Goal: Transaction & Acquisition: Book appointment/travel/reservation

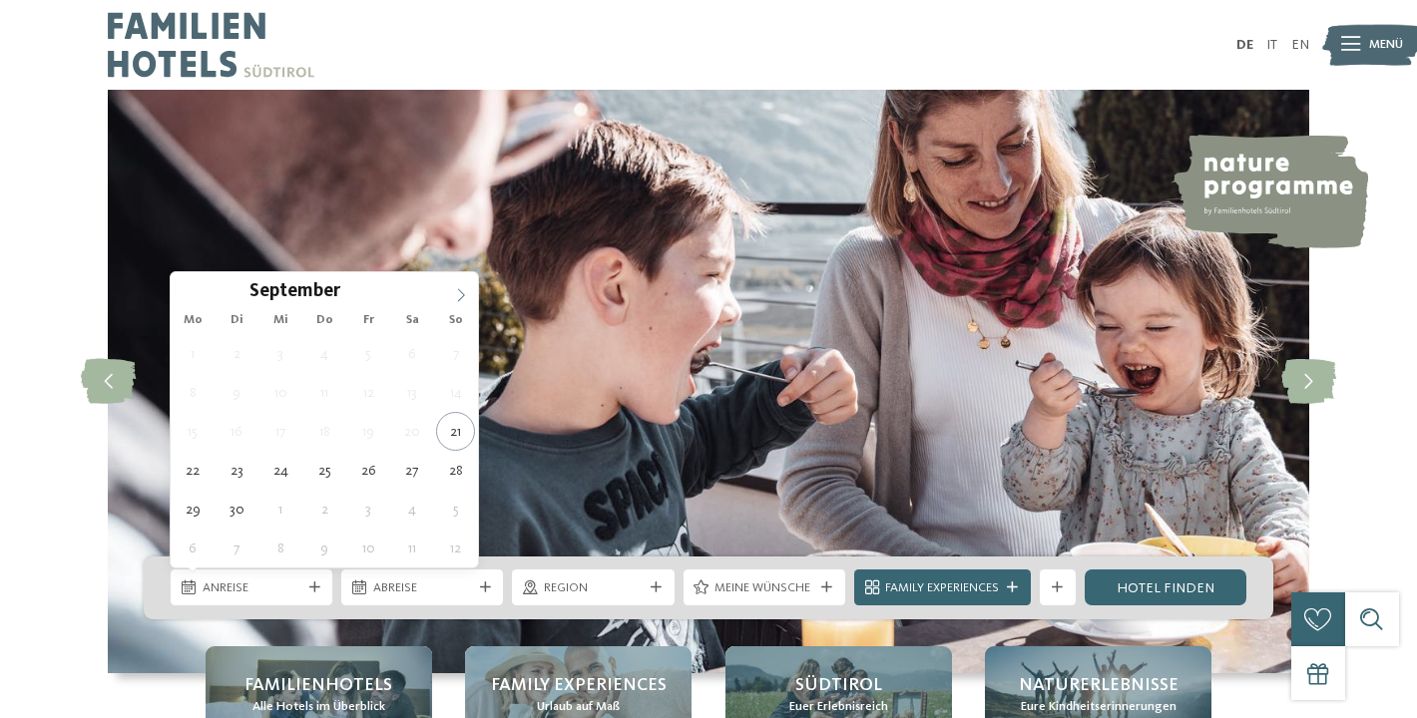
click at [458, 294] on icon at bounding box center [461, 295] width 14 height 14
type input "****"
click at [458, 294] on icon at bounding box center [461, 295] width 14 height 14
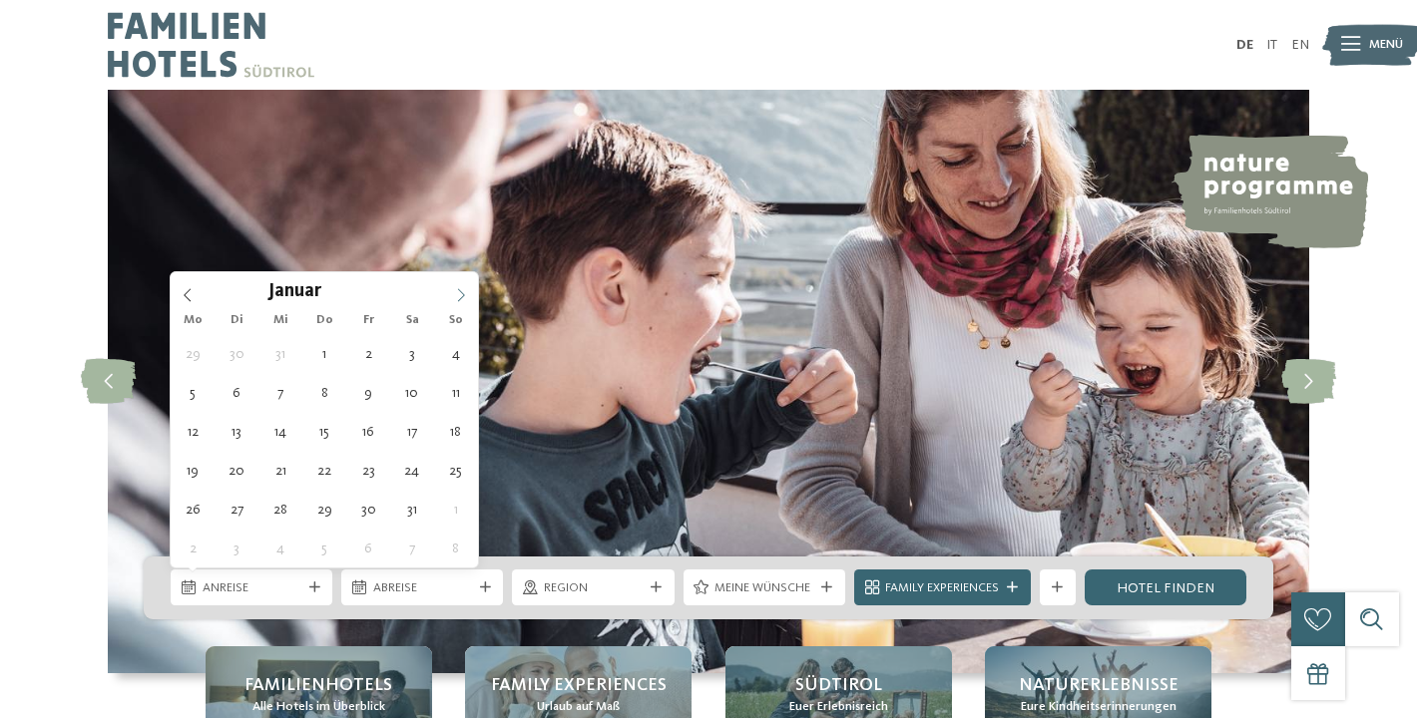
click at [458, 294] on icon at bounding box center [461, 295] width 14 height 14
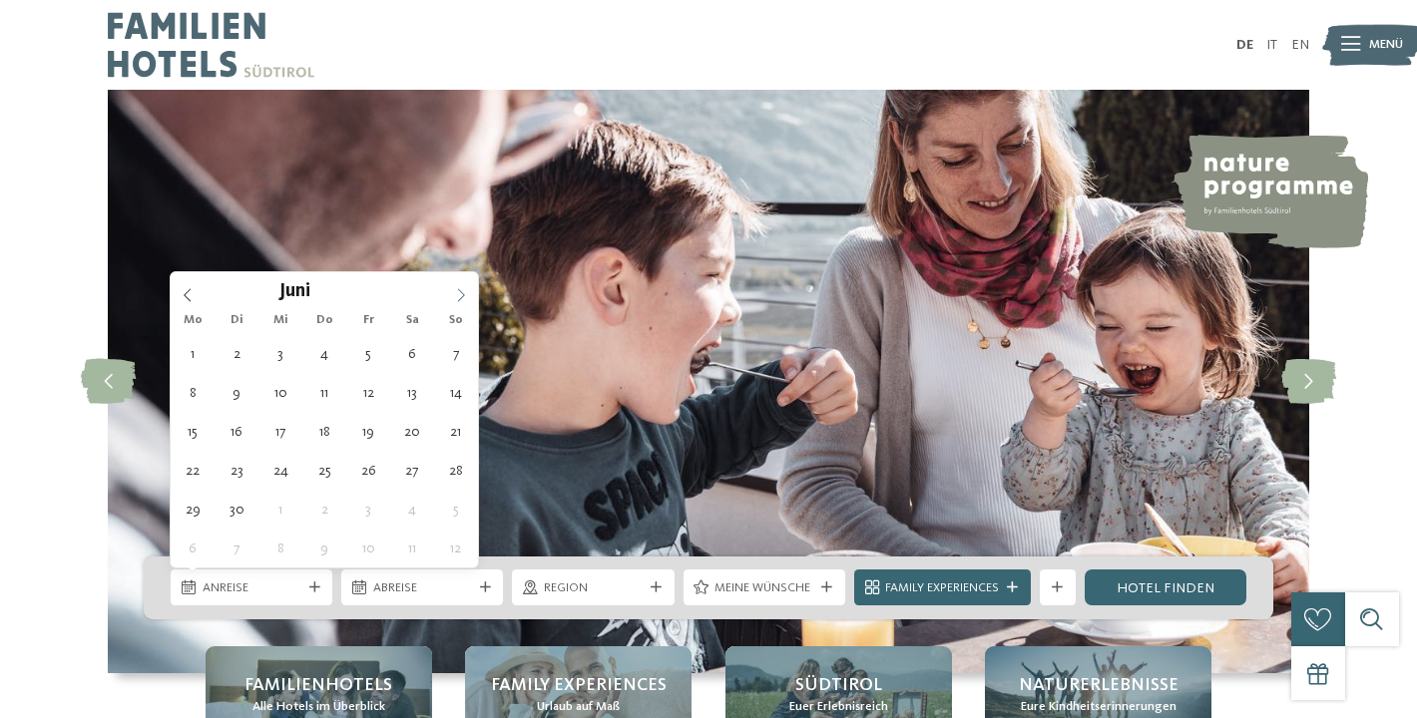
click at [458, 294] on icon at bounding box center [461, 295] width 14 height 14
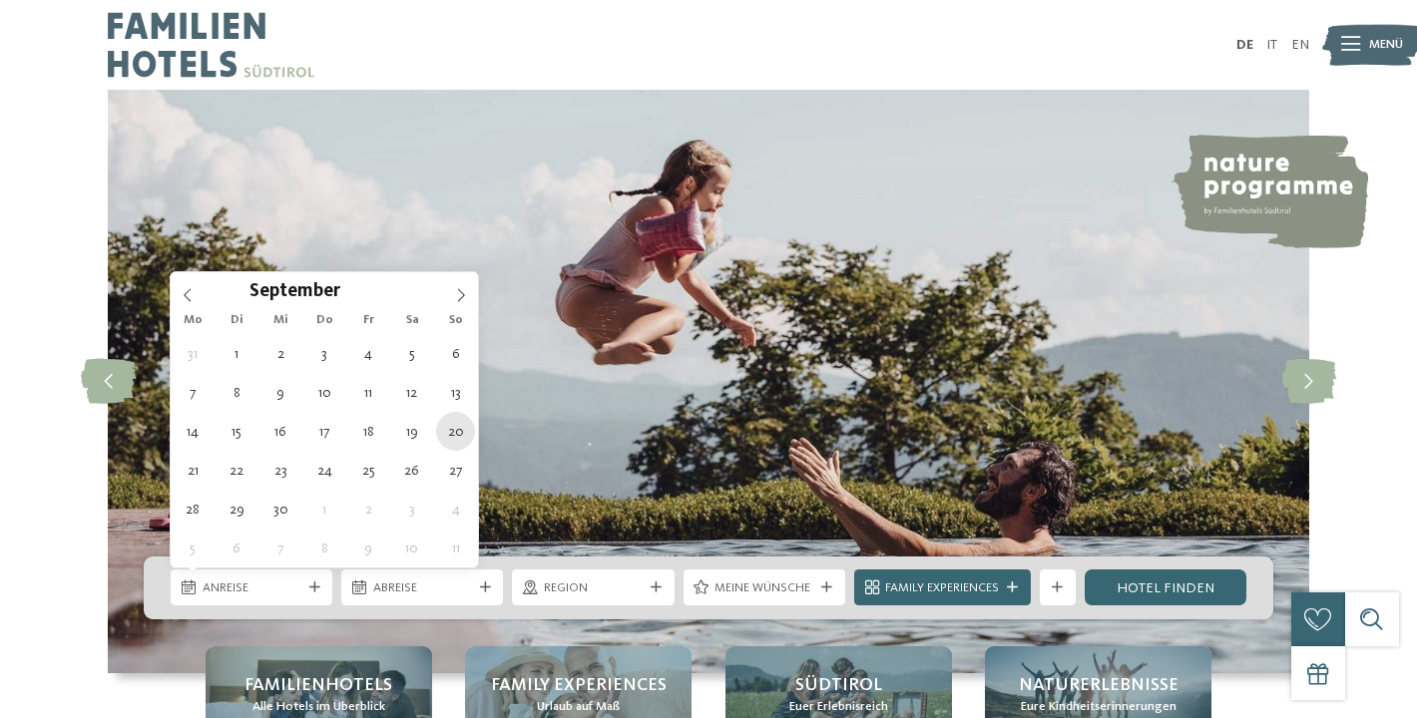
type div "20.09.2026"
type input "****"
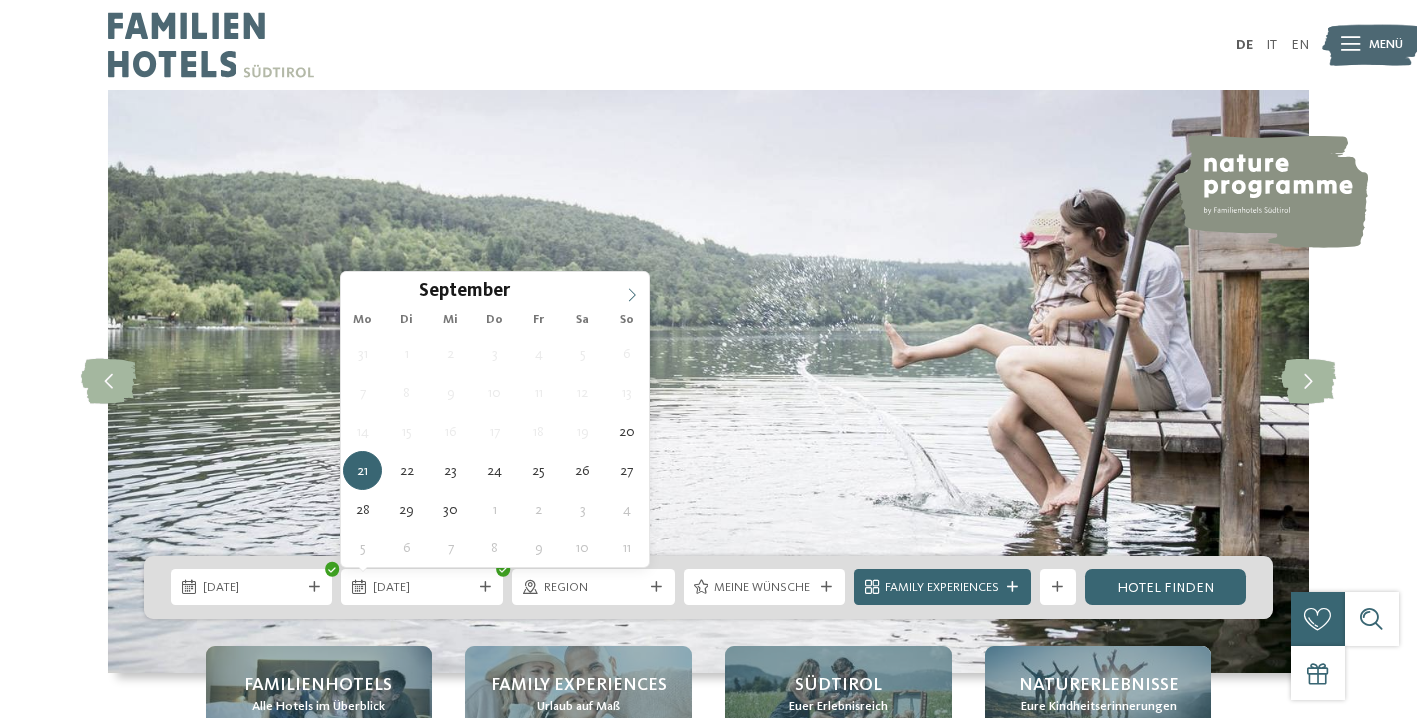
click at [635, 292] on icon at bounding box center [632, 295] width 14 height 14
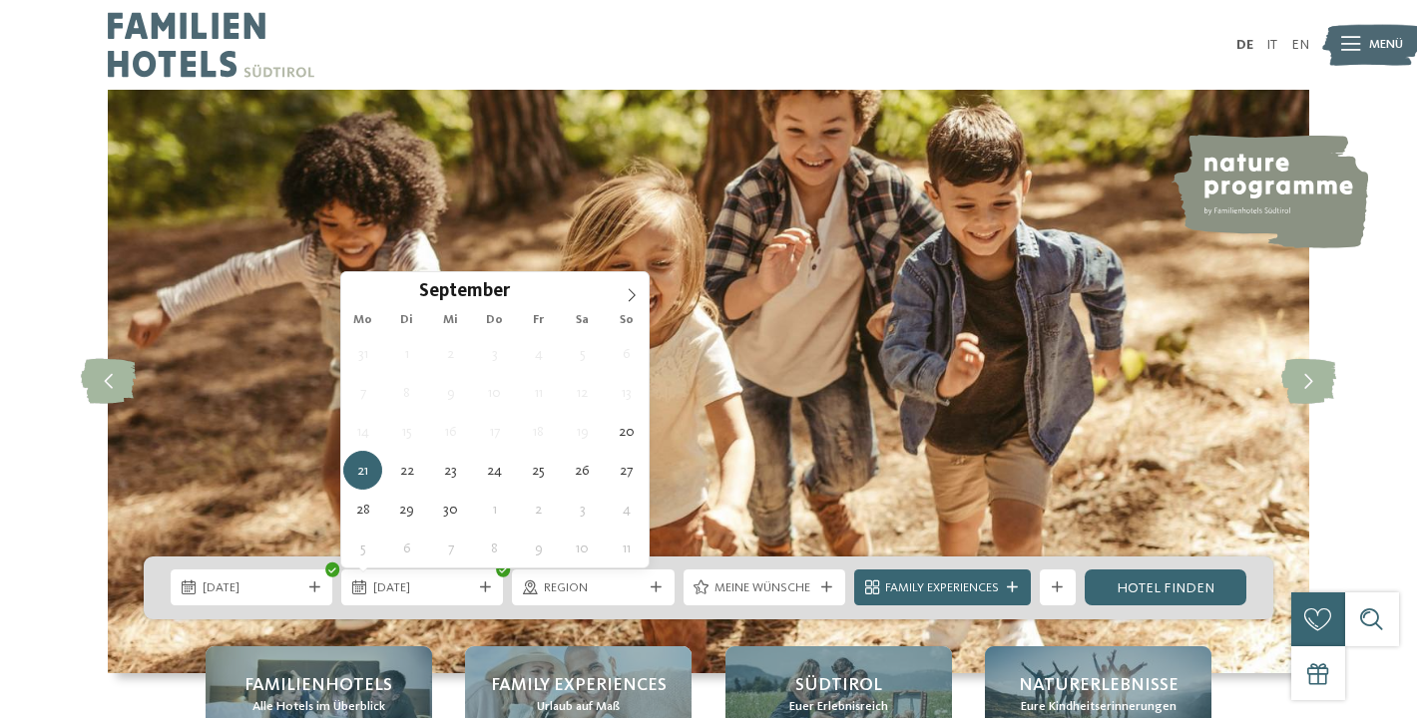
click at [356, 296] on div "September ****" at bounding box center [494, 289] width 307 height 34
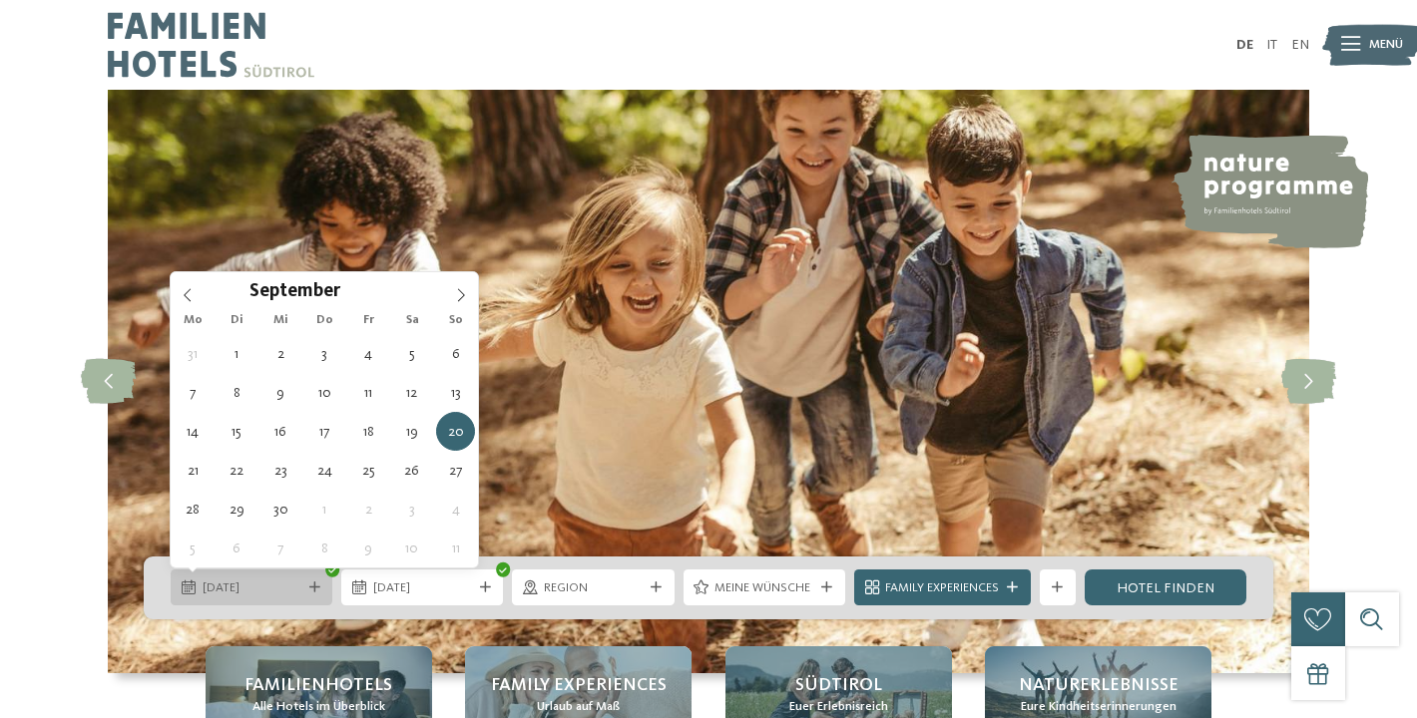
click at [242, 592] on span "20.09.2026" at bounding box center [252, 589] width 99 height 18
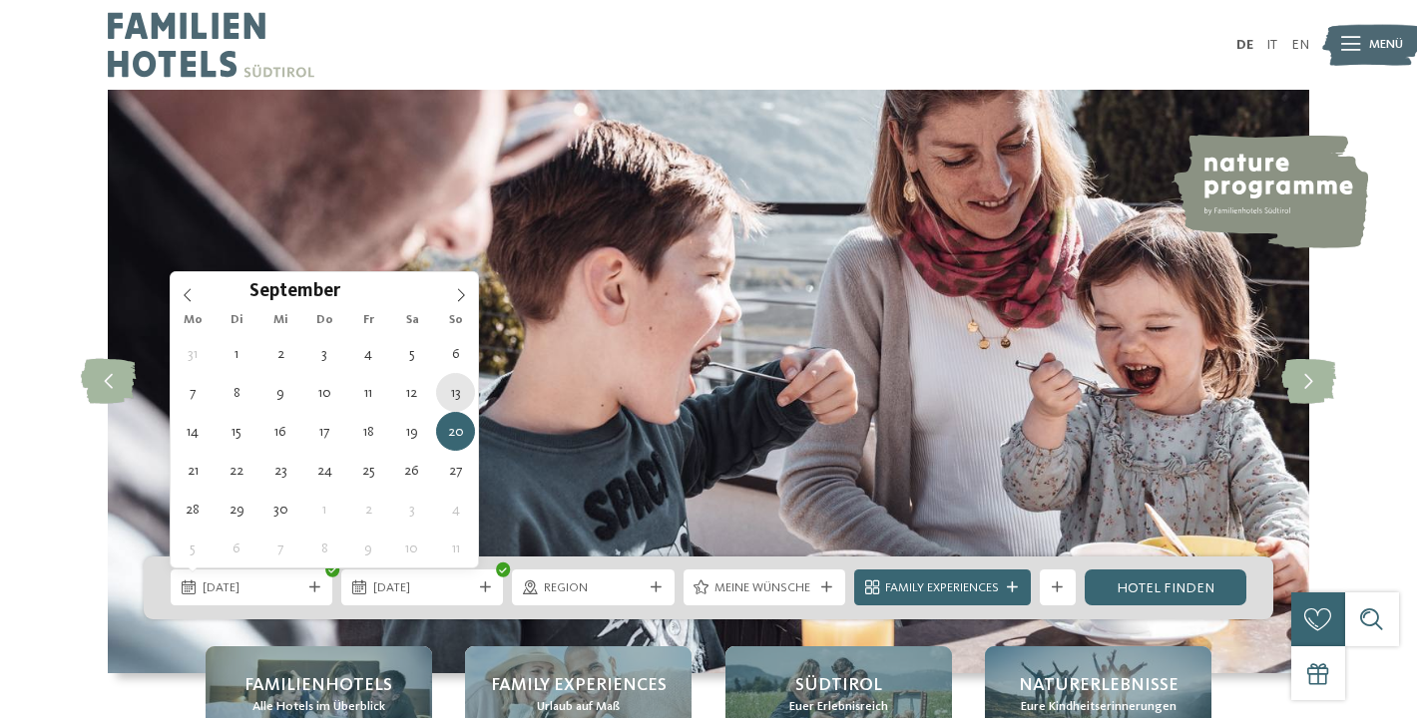
type div "13.09.2026"
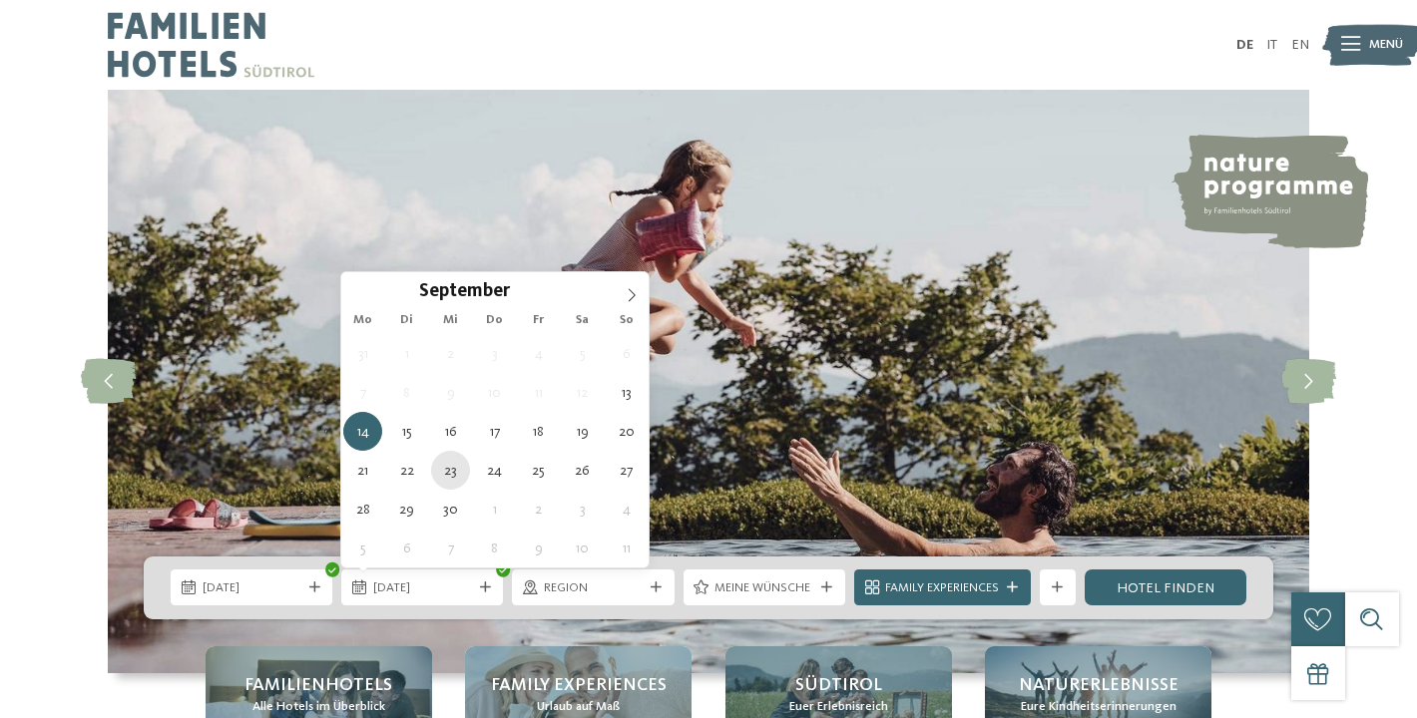
type div "23.09.2026"
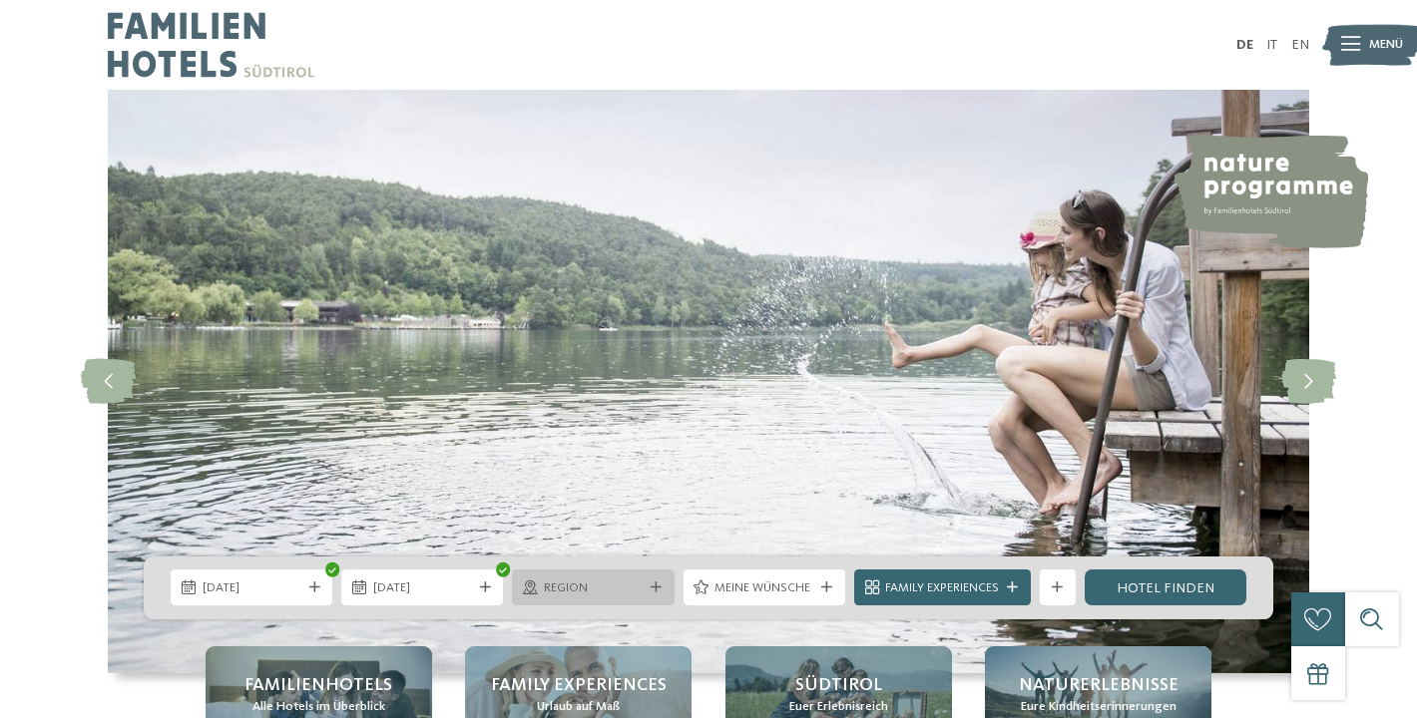
click at [615, 592] on span "Region" at bounding box center [593, 589] width 99 height 18
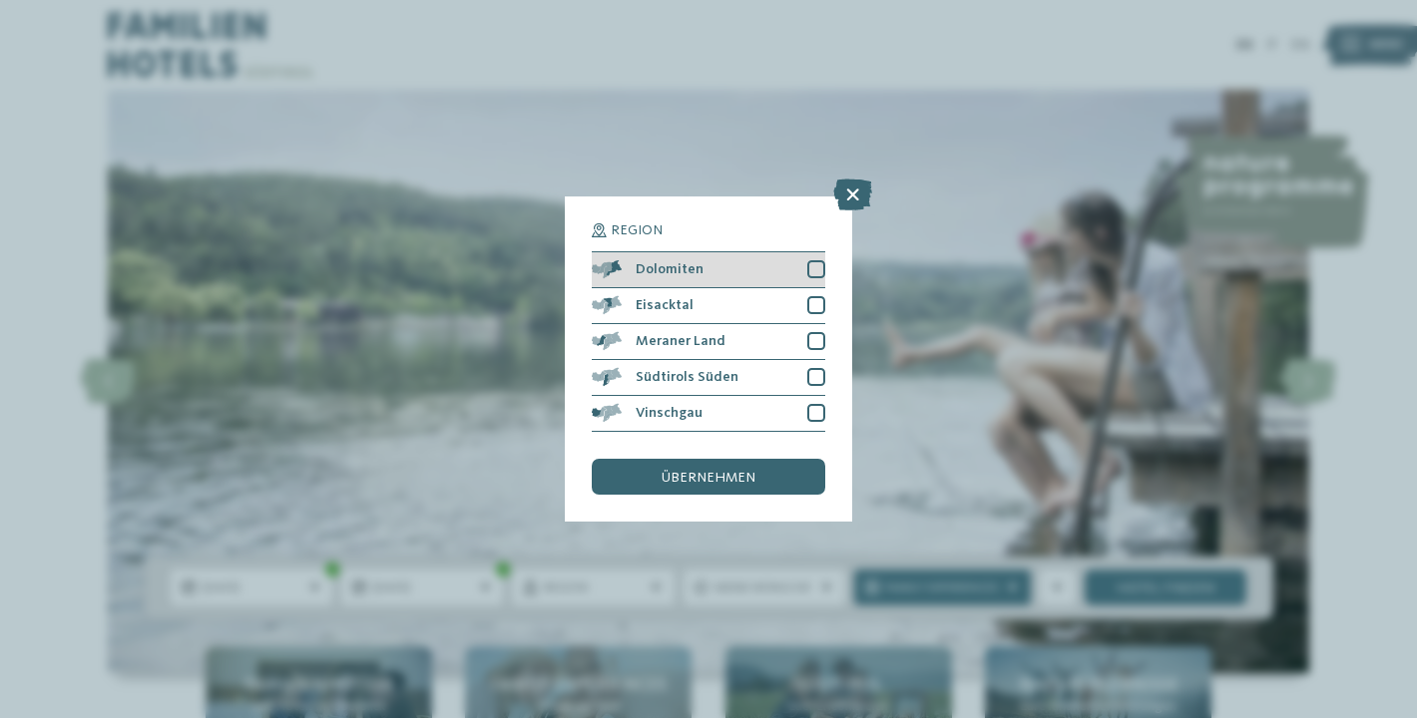
click at [812, 267] on div at bounding box center [816, 269] width 18 height 18
click at [812, 307] on div at bounding box center [816, 305] width 18 height 18
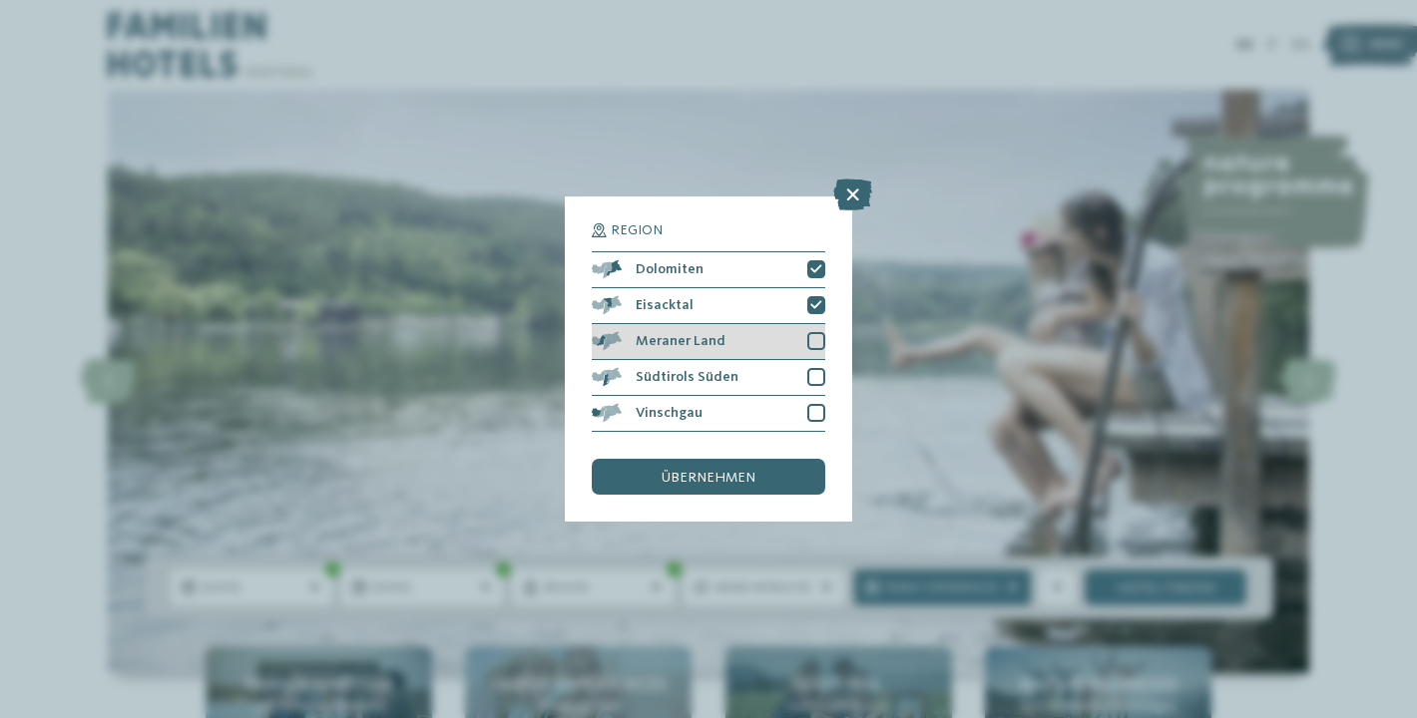
click at [812, 349] on div at bounding box center [816, 341] width 18 height 18
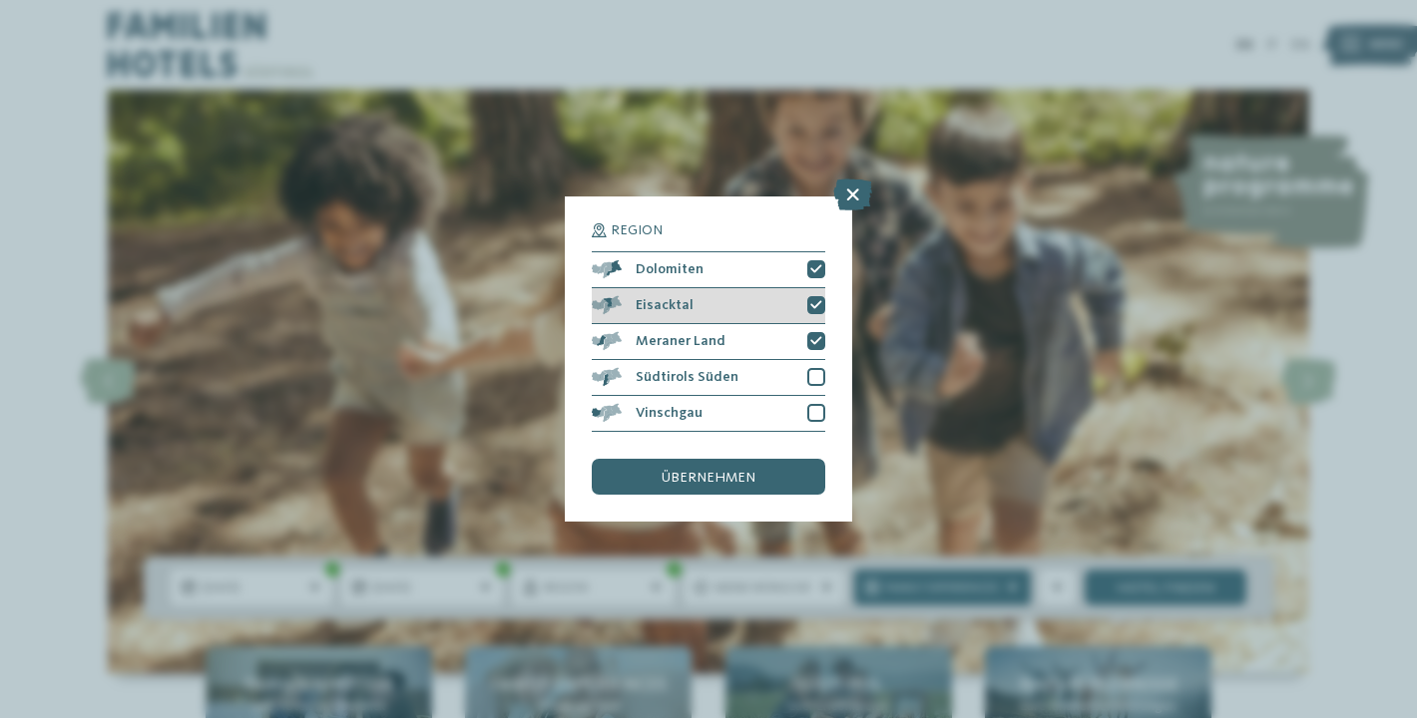
click at [814, 314] on div "Eisacktal" at bounding box center [708, 306] width 233 height 36
click at [817, 261] on div at bounding box center [816, 269] width 18 height 18
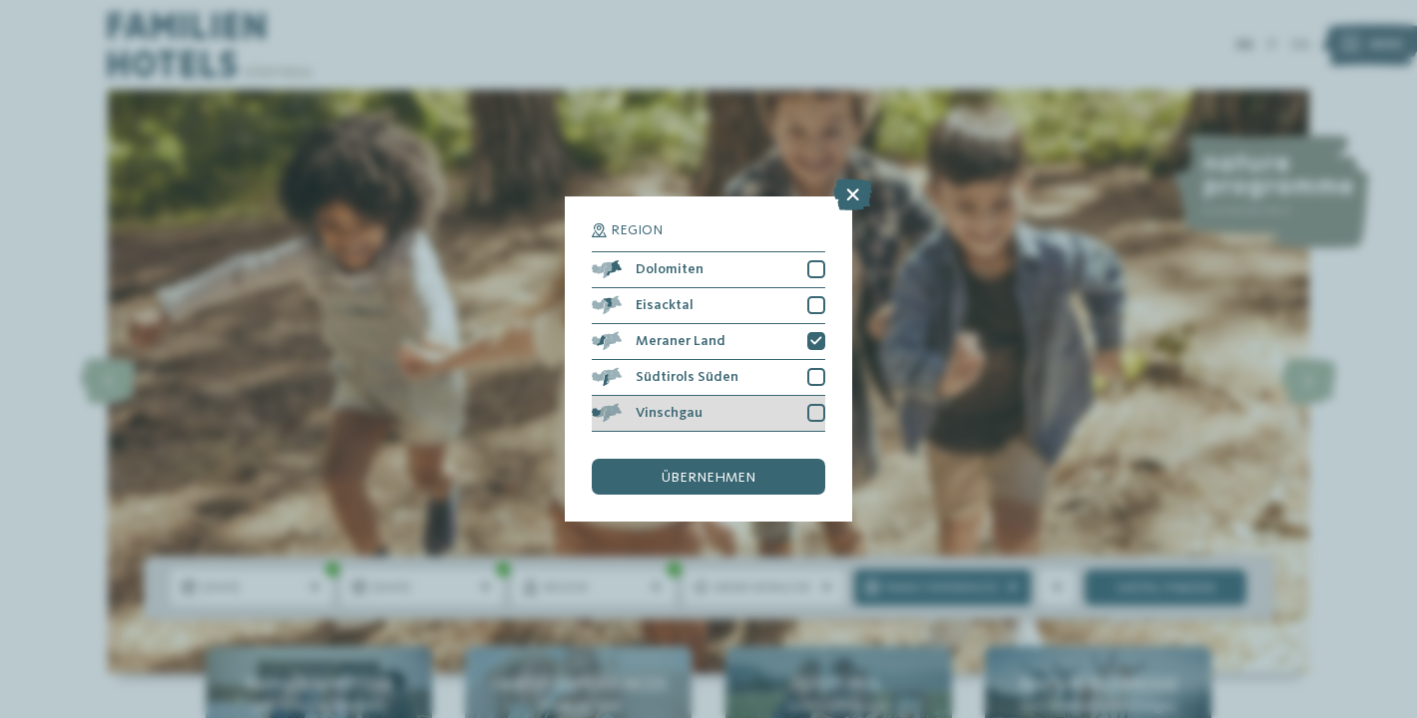
click at [814, 416] on div at bounding box center [816, 413] width 18 height 18
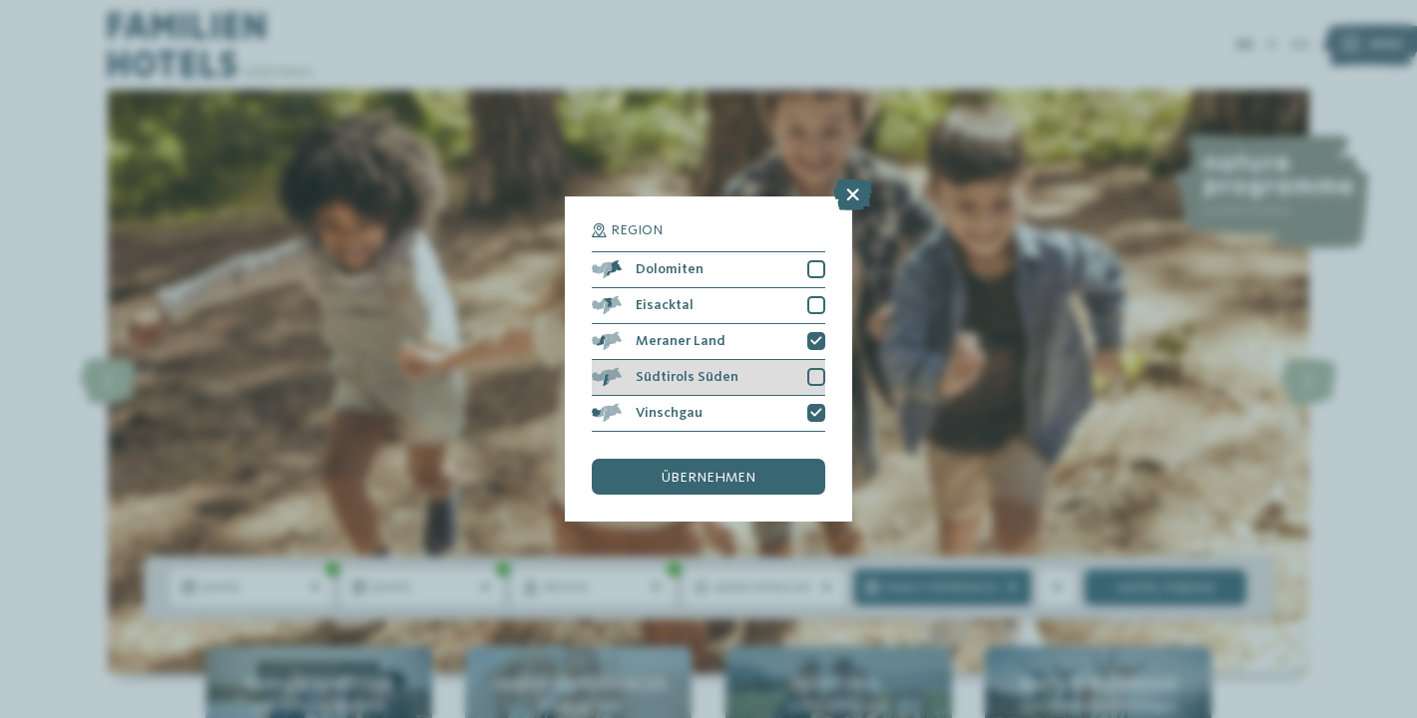
click at [818, 382] on div at bounding box center [816, 377] width 18 height 18
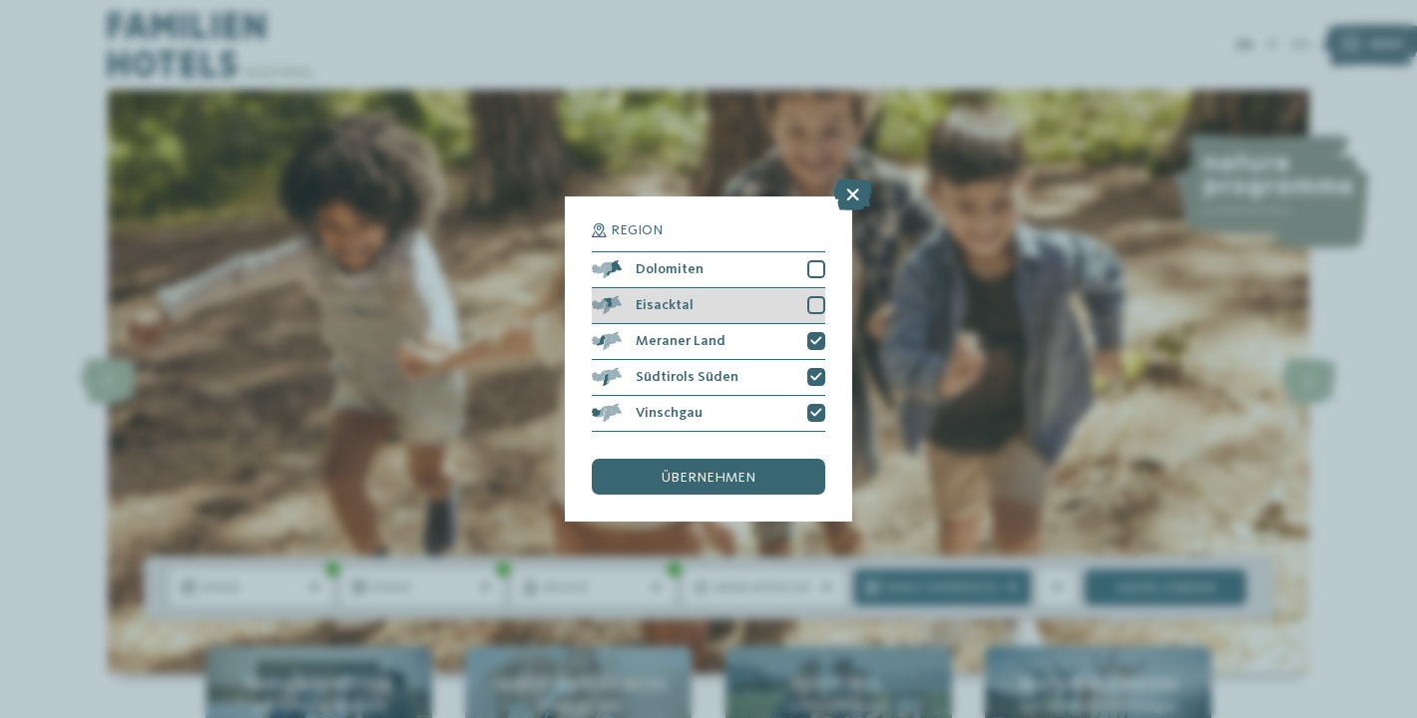
click at [823, 303] on div at bounding box center [816, 305] width 18 height 18
click at [821, 267] on div at bounding box center [816, 269] width 18 height 18
click at [702, 480] on span "übernehmen" at bounding box center [709, 478] width 94 height 14
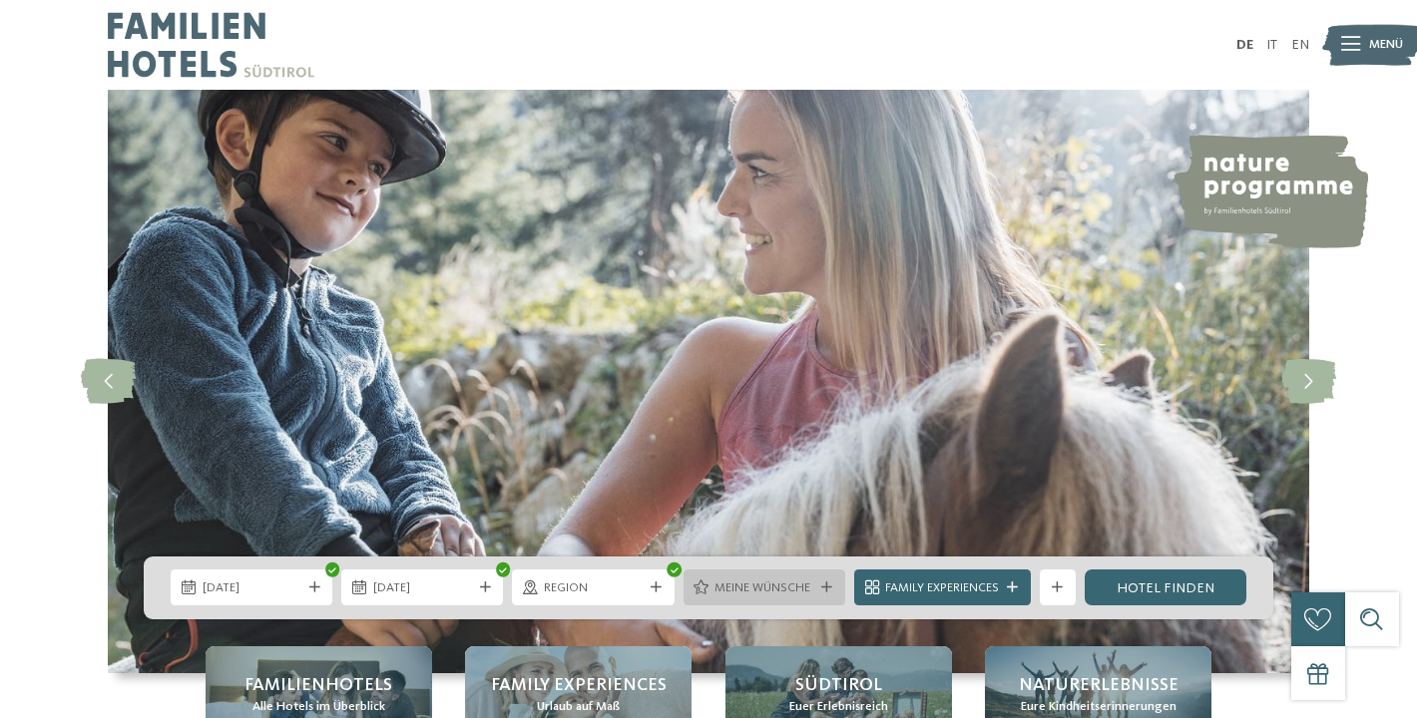
click at [757, 586] on span "Meine Wünsche" at bounding box center [763, 589] width 99 height 18
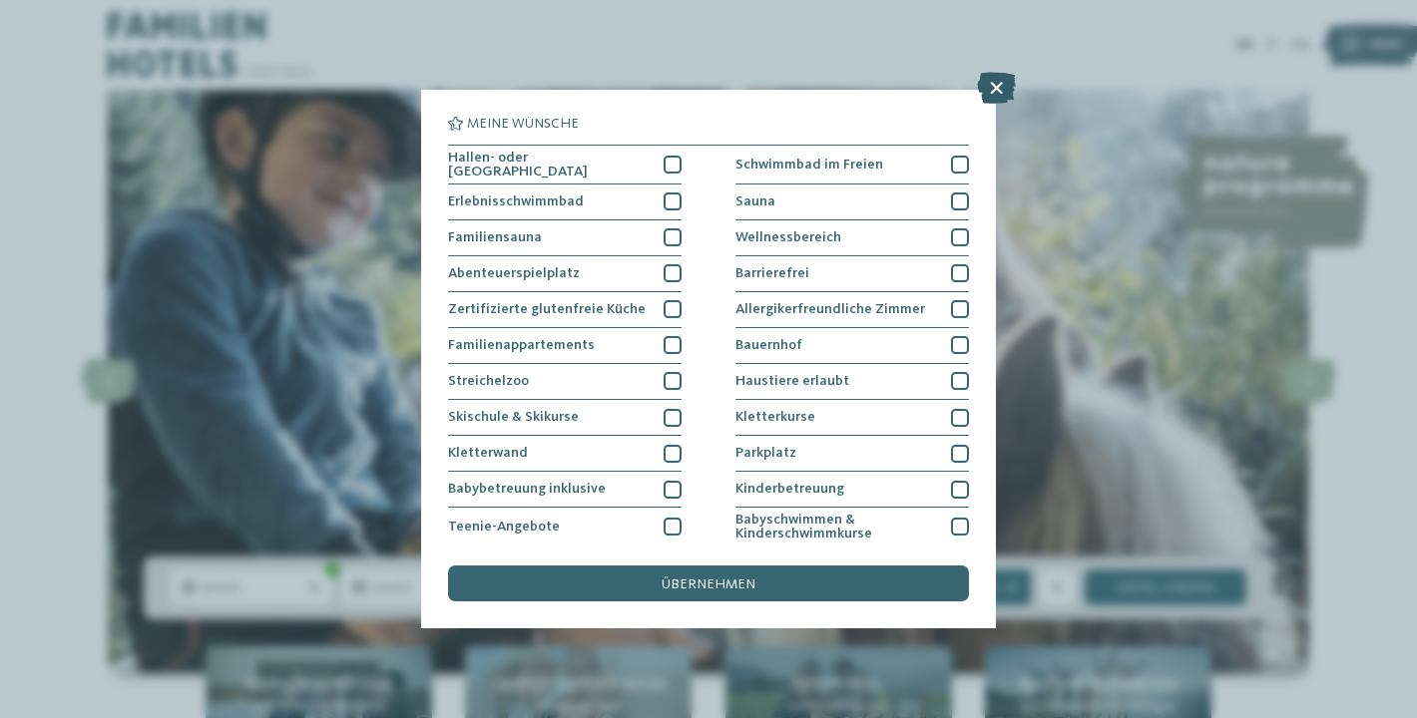
click at [1004, 92] on icon at bounding box center [996, 88] width 39 height 32
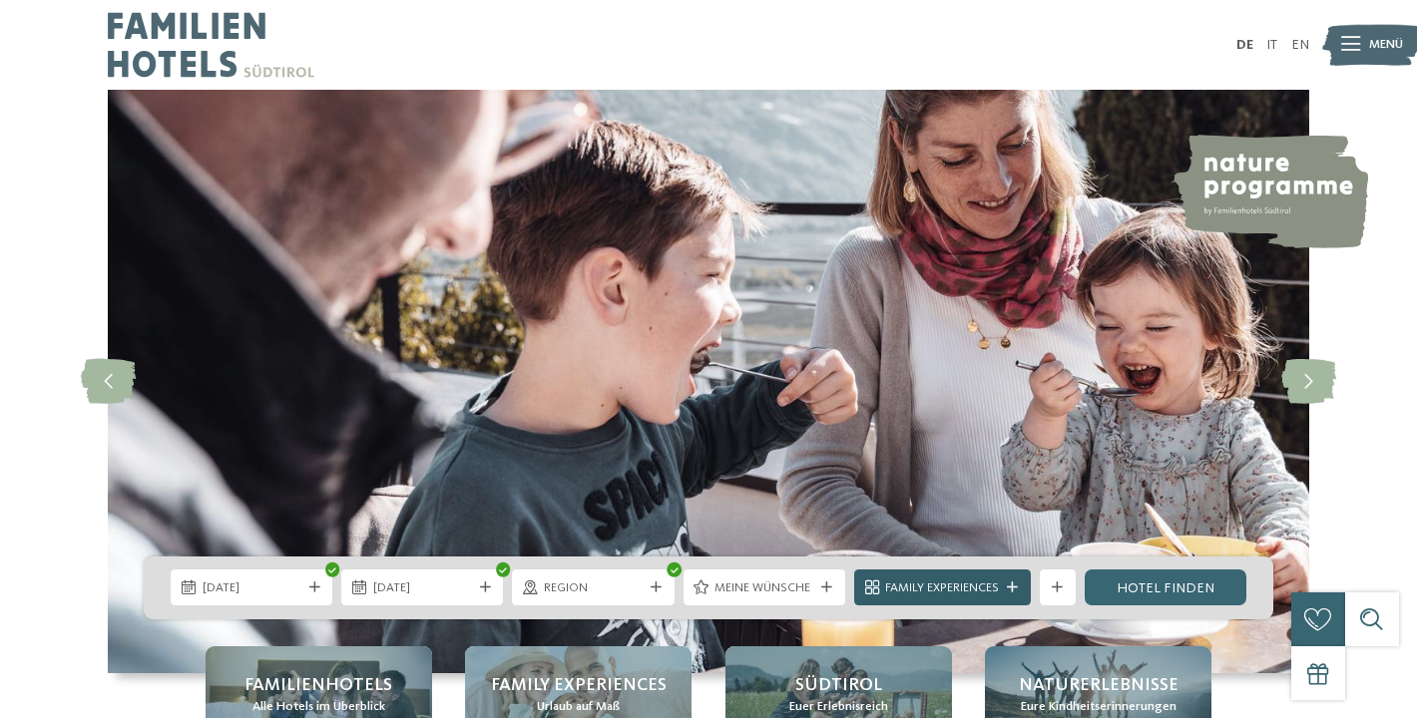
click at [975, 597] on span "Family Experiences" at bounding box center [942, 589] width 114 height 18
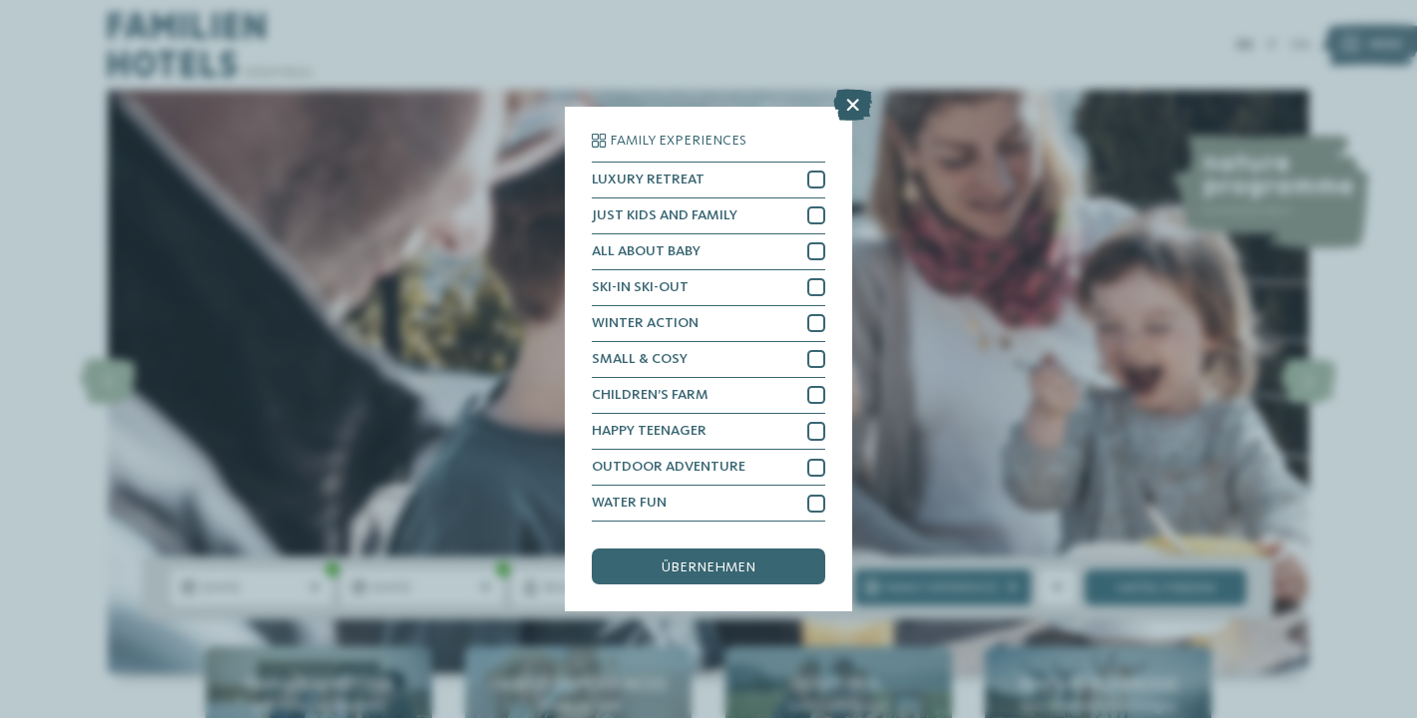
click at [847, 106] on icon at bounding box center [852, 105] width 39 height 32
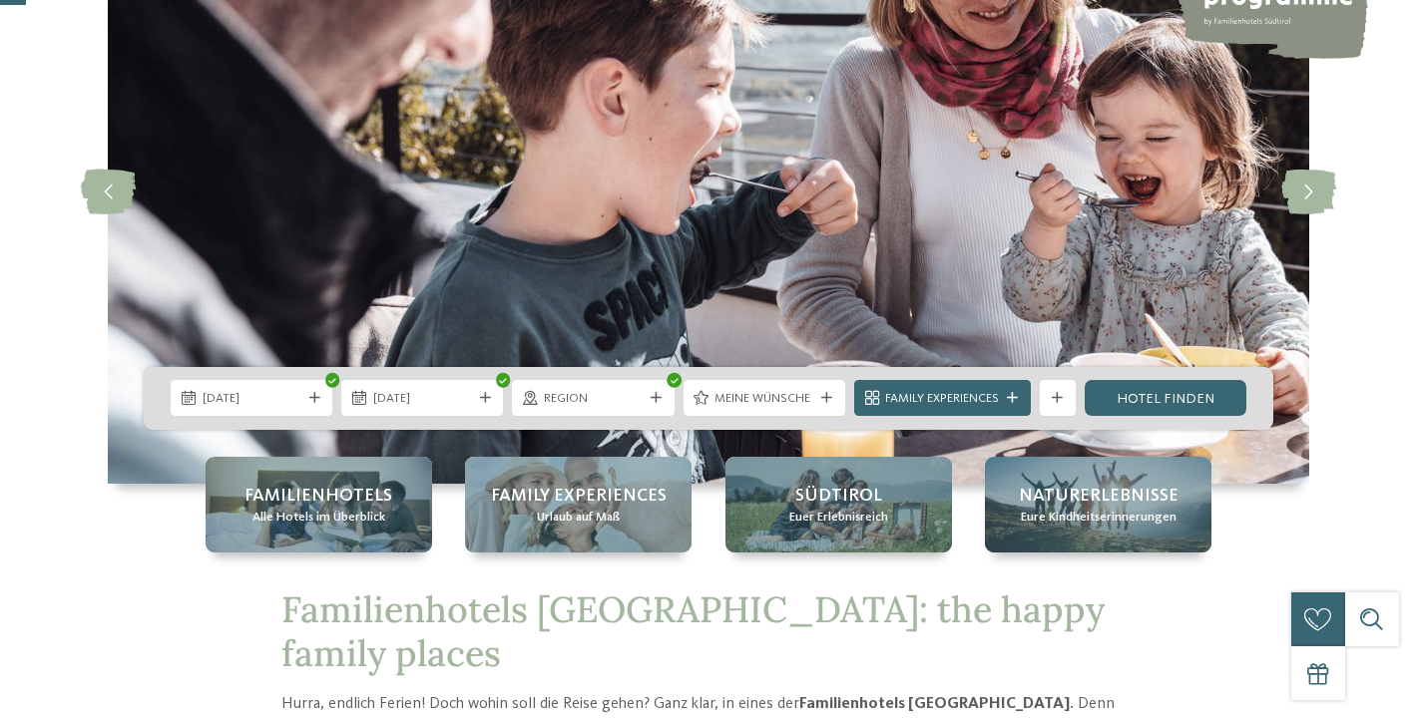
scroll to position [194, 0]
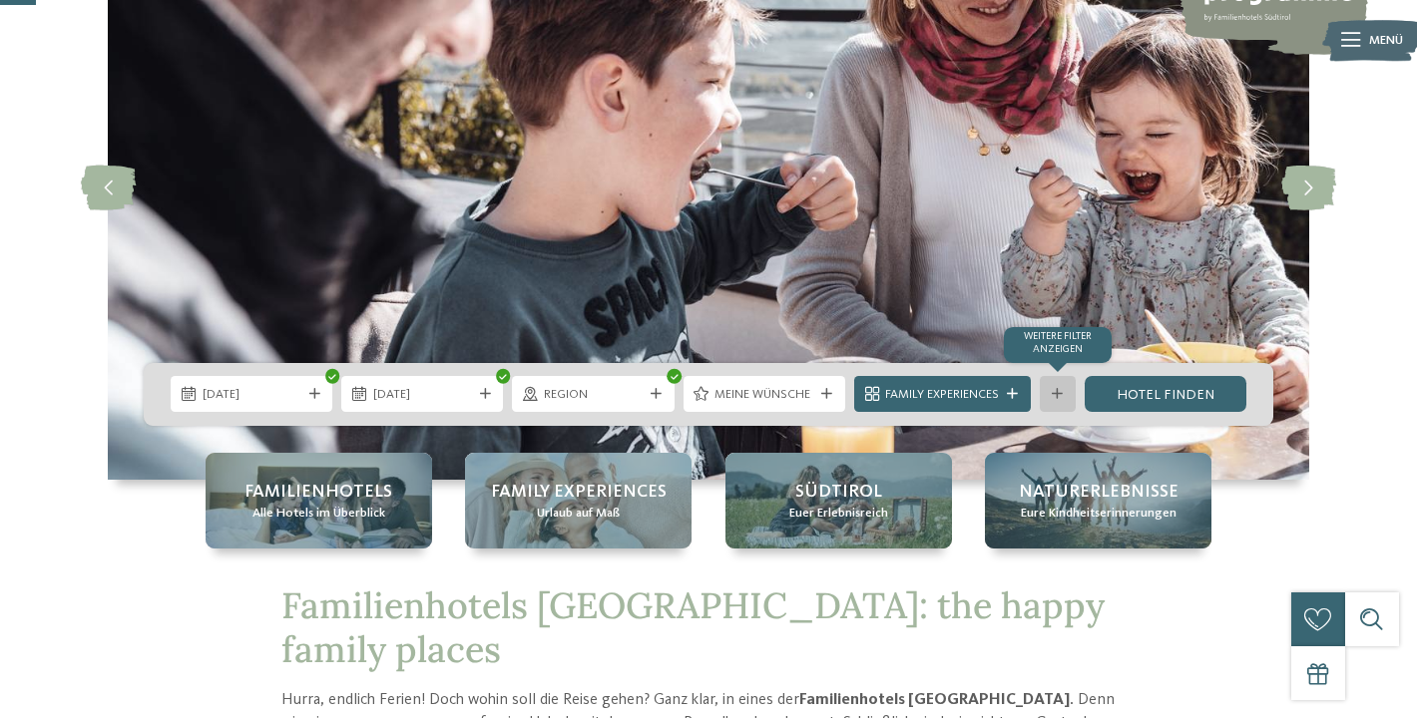
click at [1059, 391] on icon at bounding box center [1057, 394] width 11 height 11
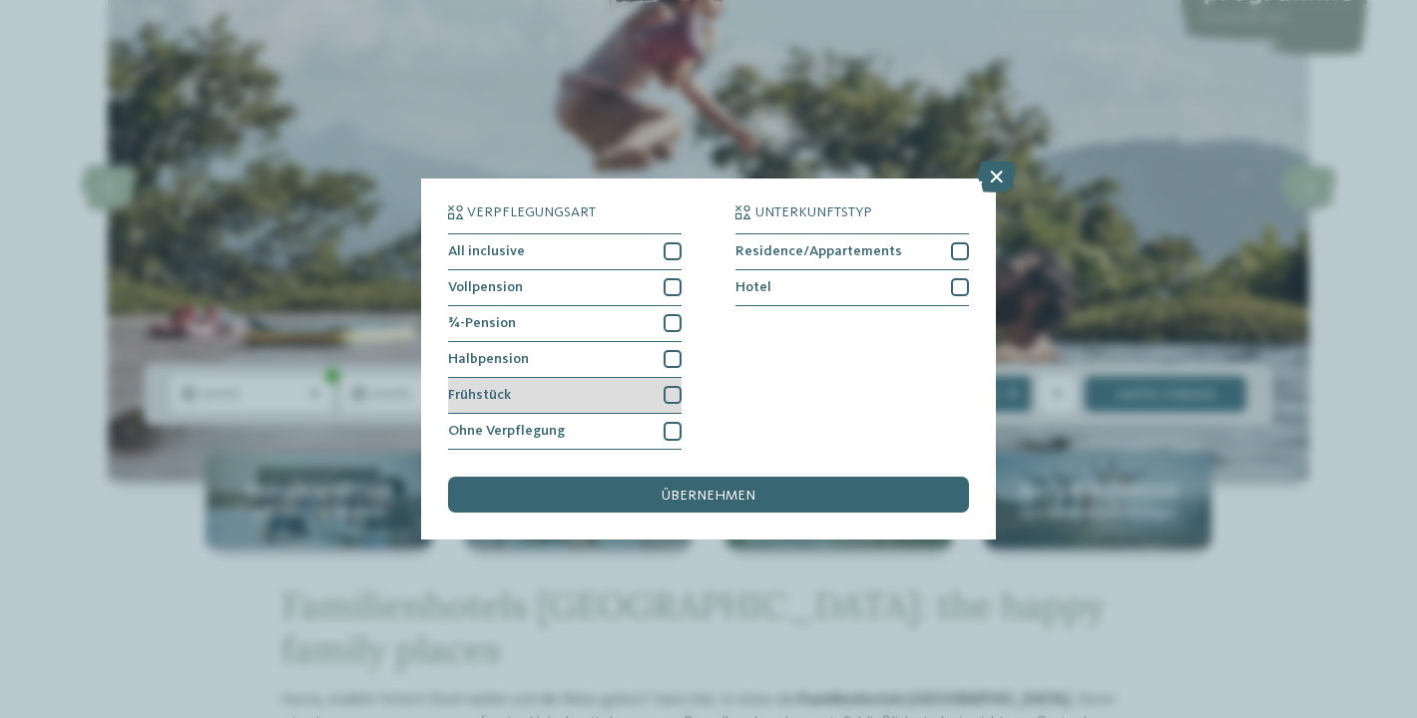
click at [672, 397] on div at bounding box center [673, 395] width 18 height 18
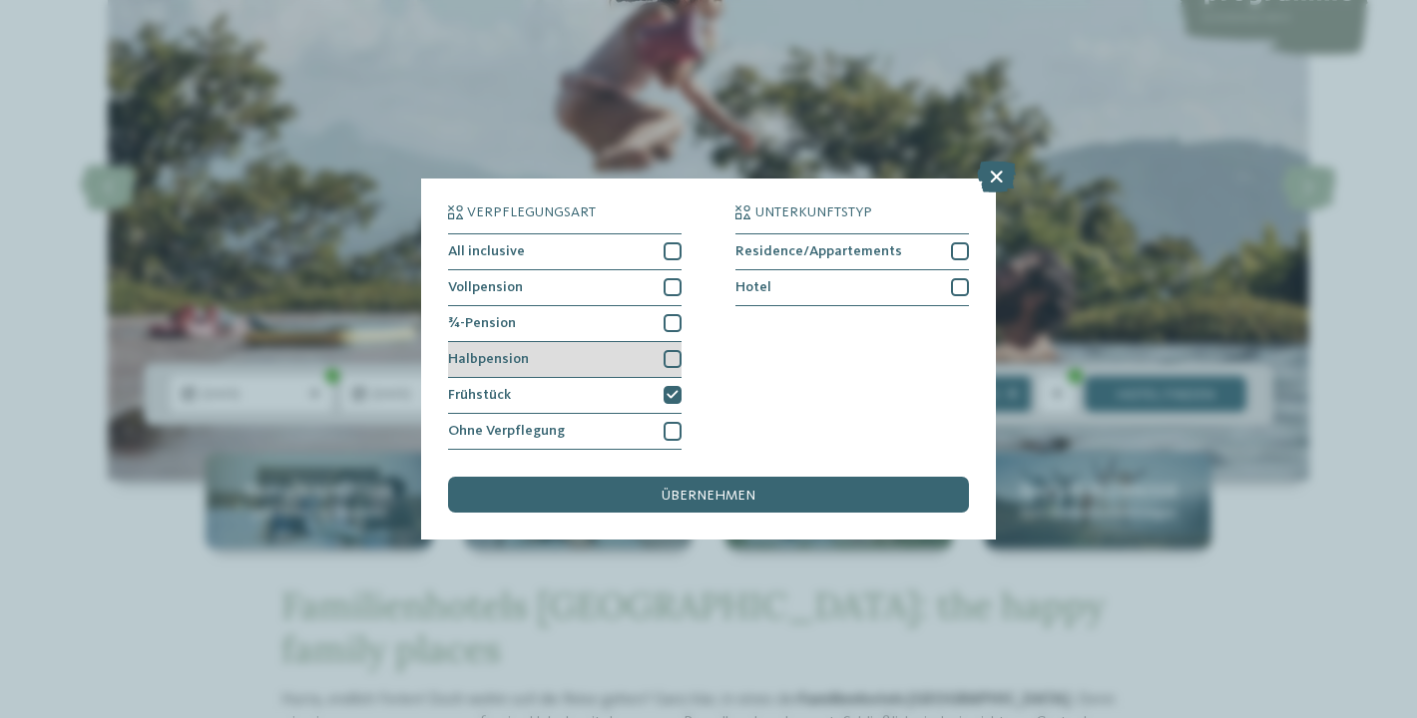
click at [677, 365] on div at bounding box center [673, 359] width 18 height 18
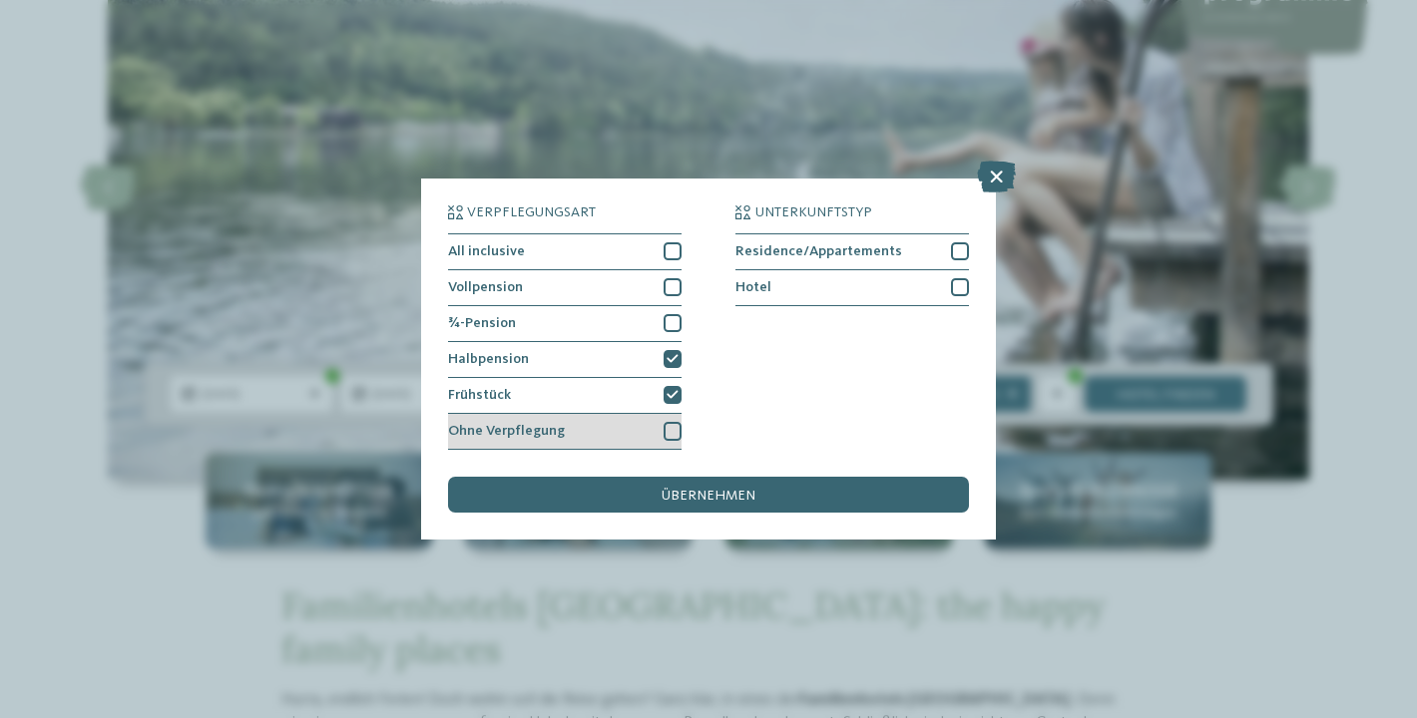
click at [677, 429] on div at bounding box center [673, 431] width 18 height 18
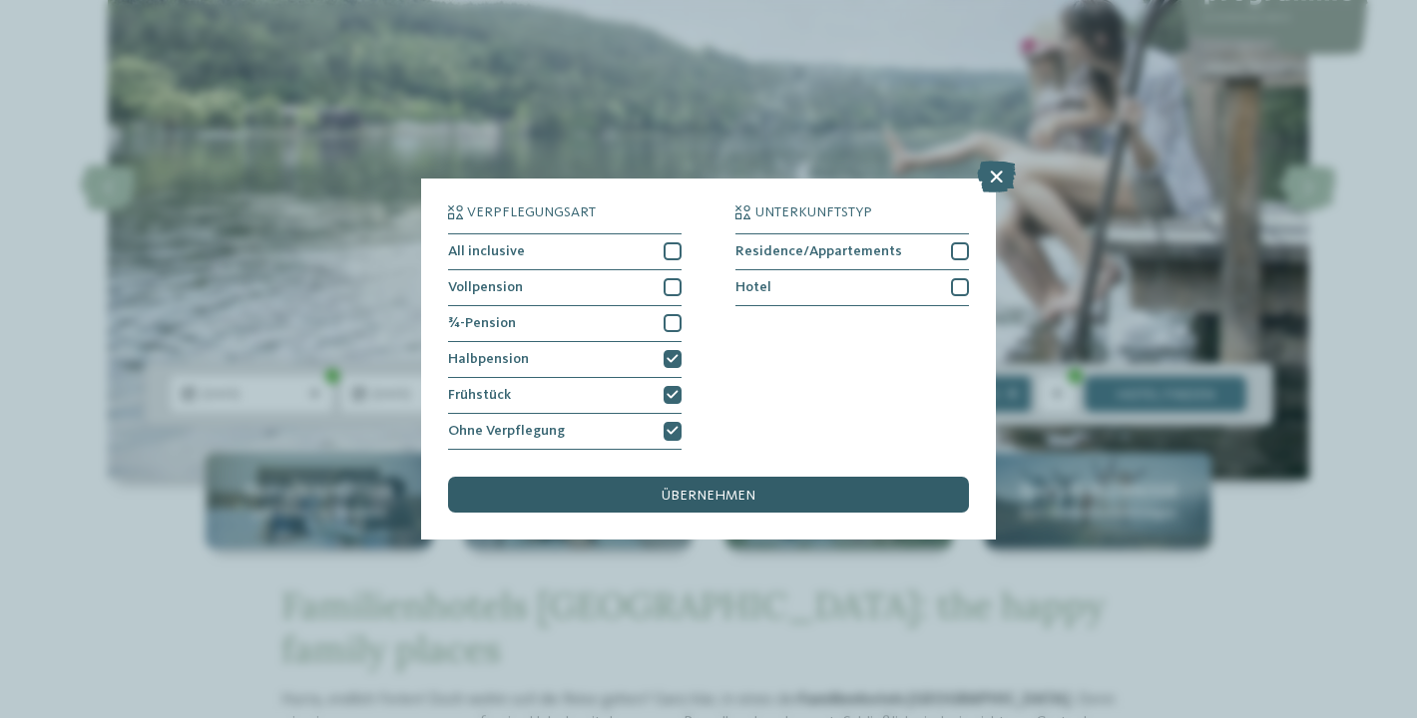
click at [691, 489] on span "übernehmen" at bounding box center [709, 496] width 94 height 14
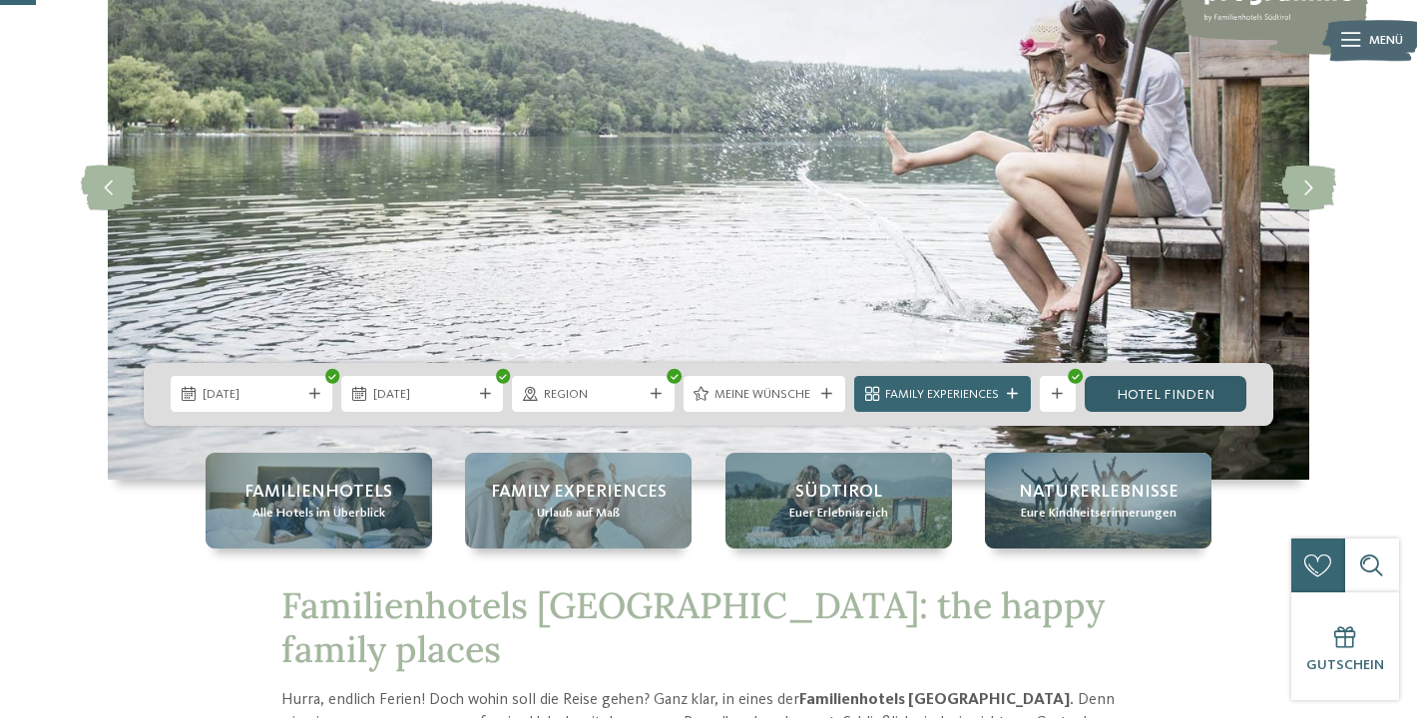
click at [1168, 398] on link "Hotel finden" at bounding box center [1166, 394] width 162 height 36
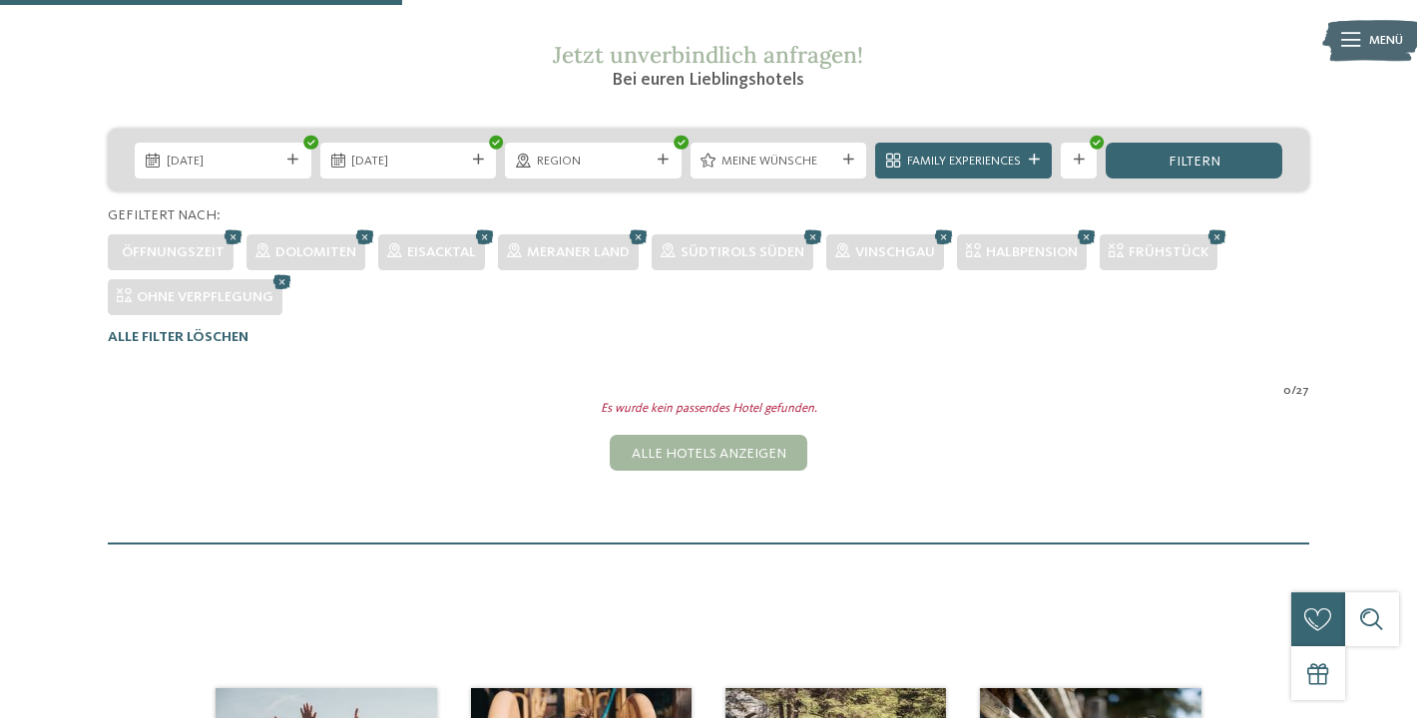
scroll to position [308, 0]
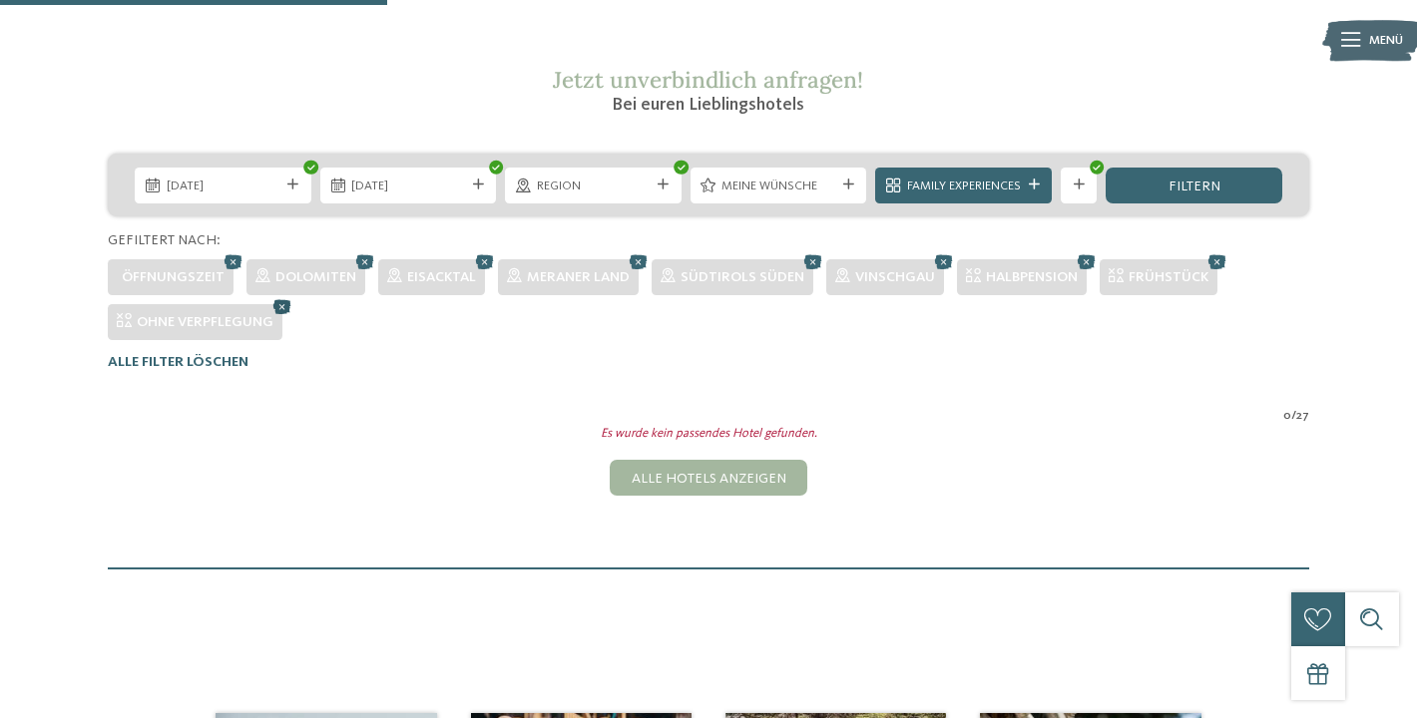
click at [285, 308] on icon at bounding box center [281, 306] width 27 height 24
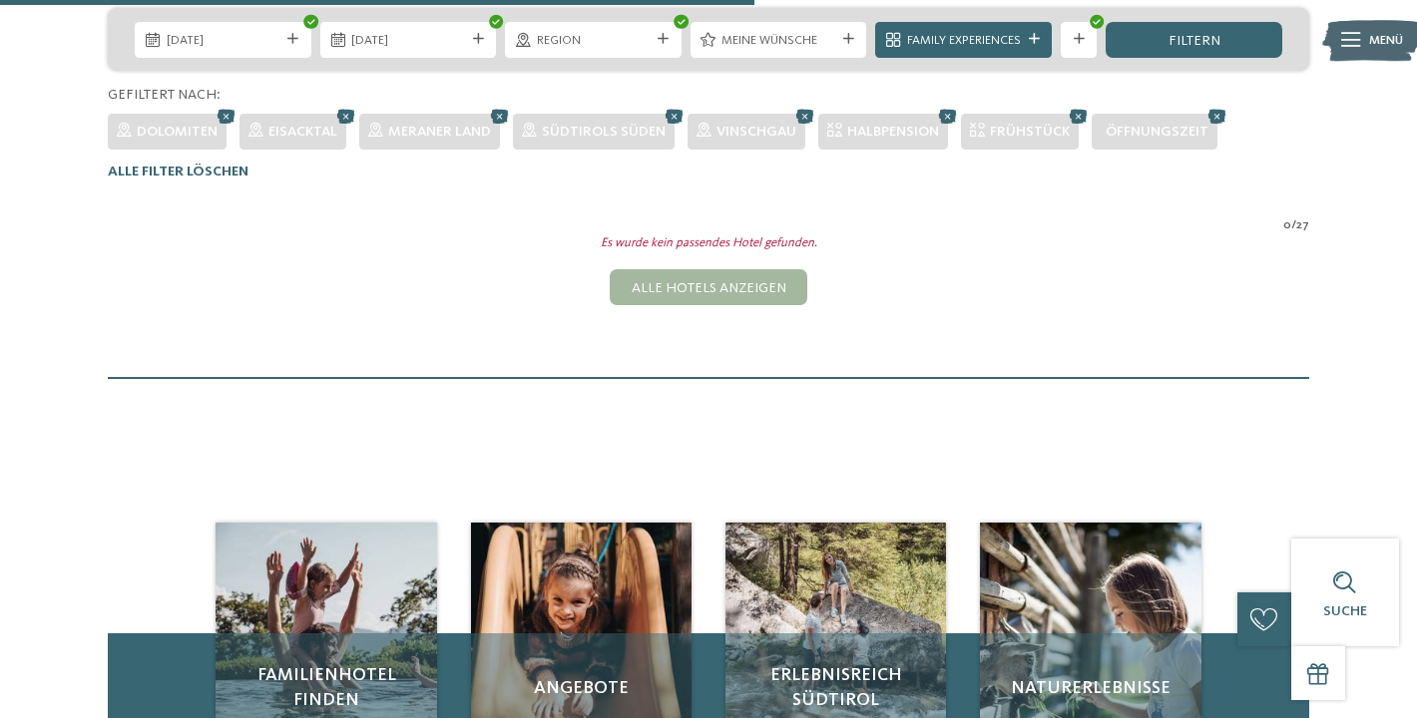
scroll to position [430, 0]
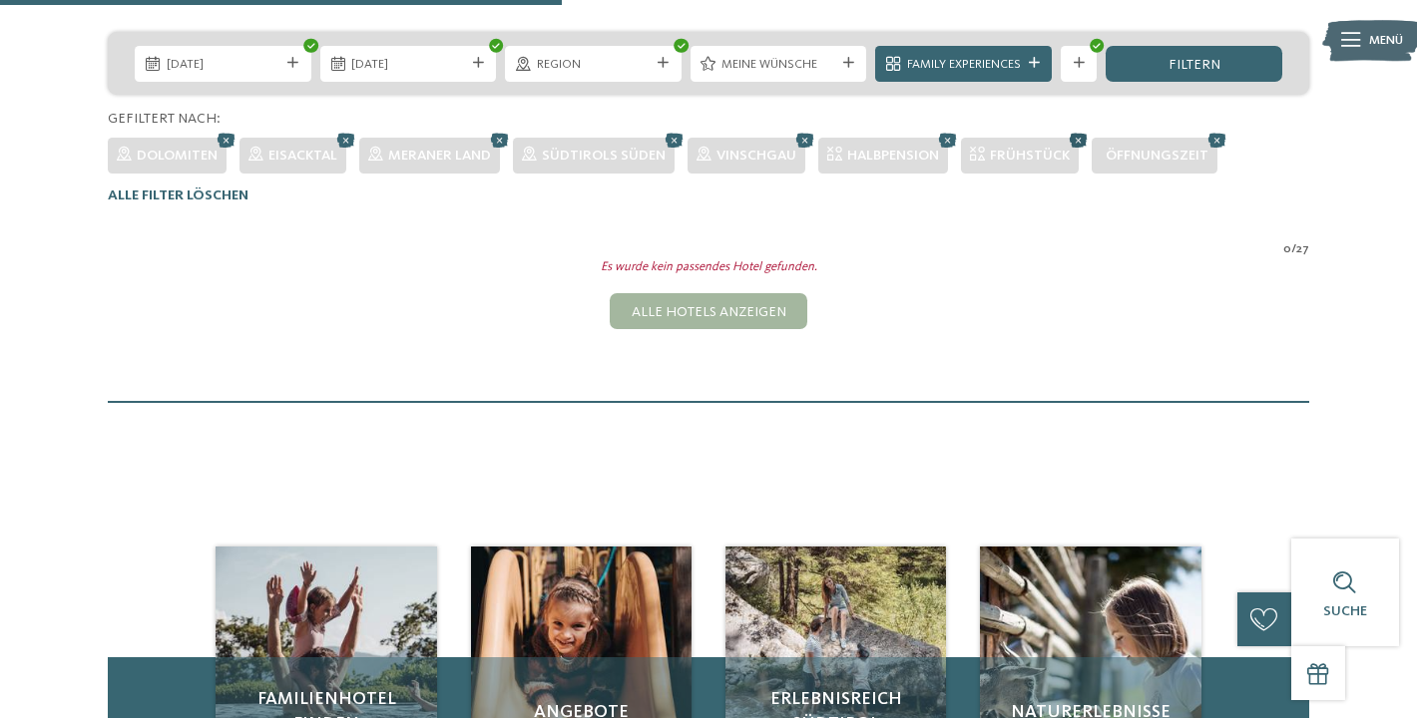
click at [1074, 139] on icon at bounding box center [1078, 140] width 27 height 24
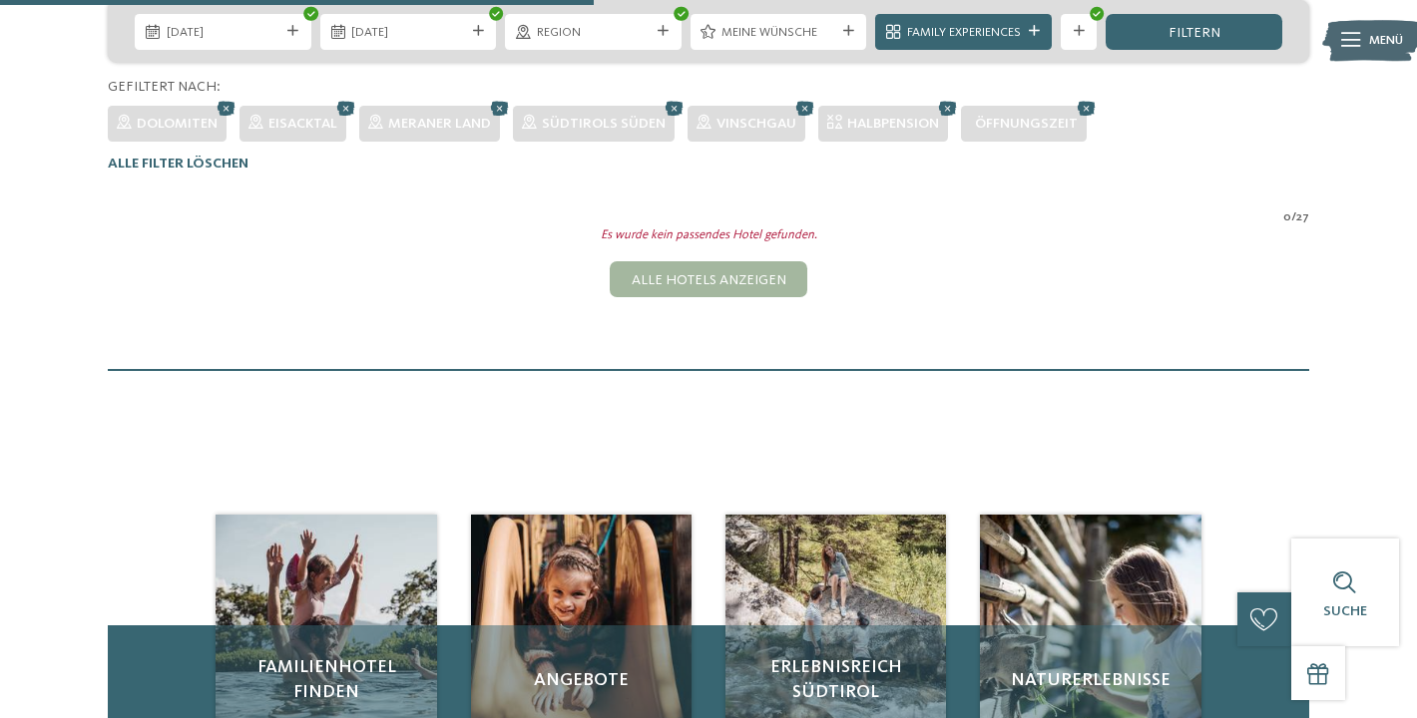
scroll to position [451, 0]
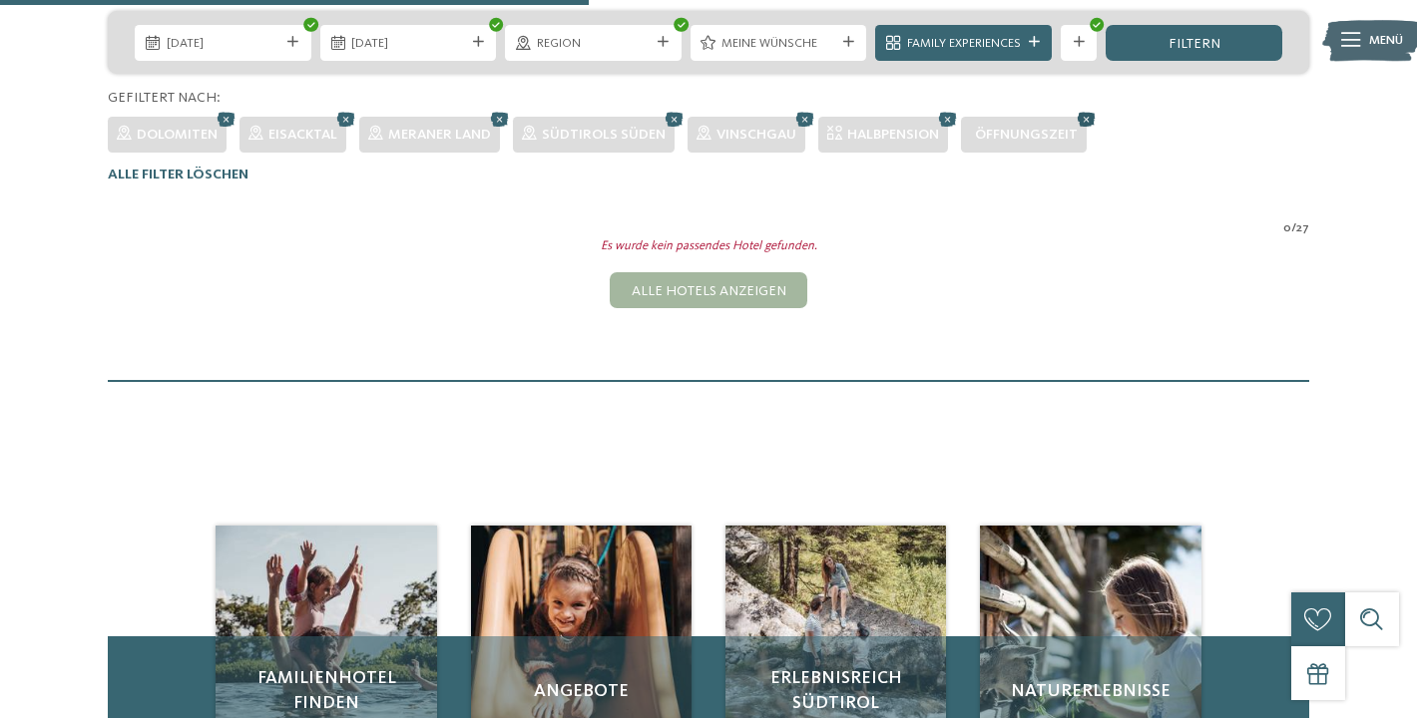
click at [1083, 120] on icon at bounding box center [1086, 119] width 27 height 24
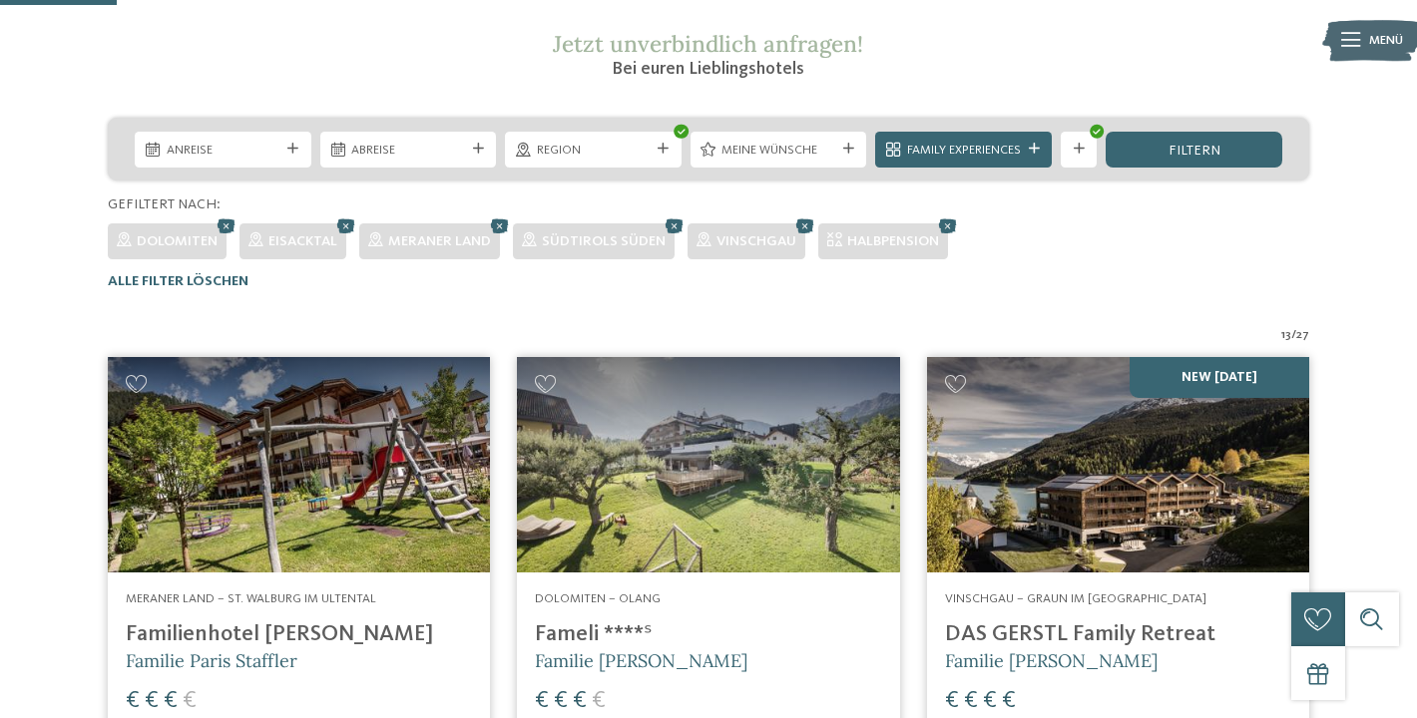
scroll to position [299, 0]
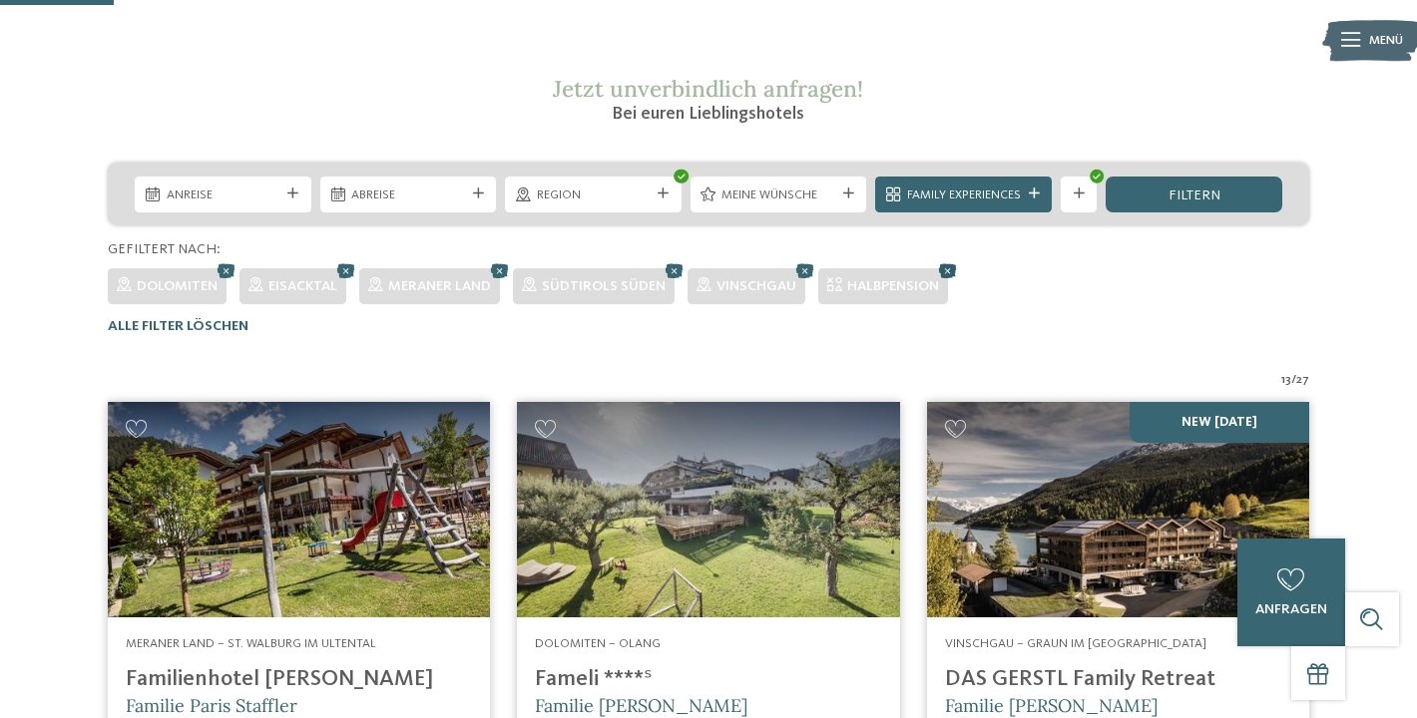
click at [952, 270] on icon at bounding box center [947, 270] width 27 height 24
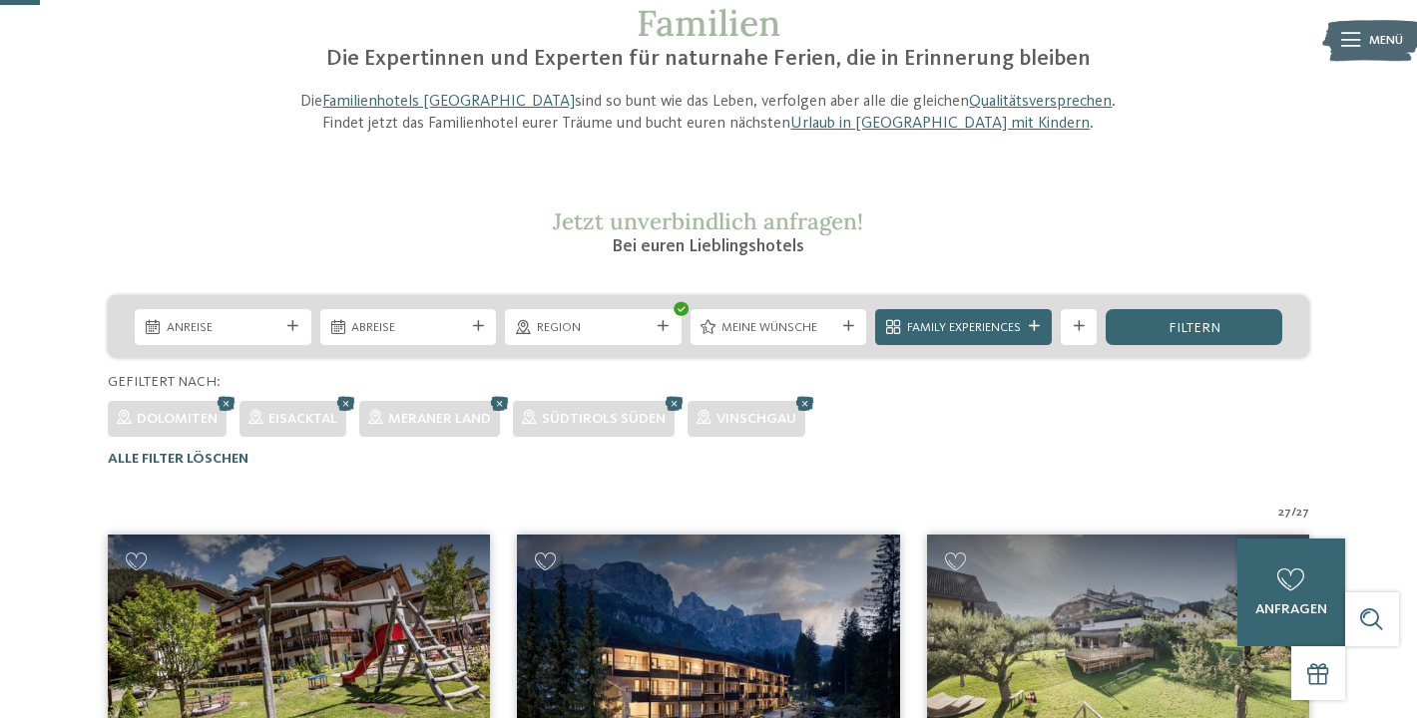
scroll to position [165, 0]
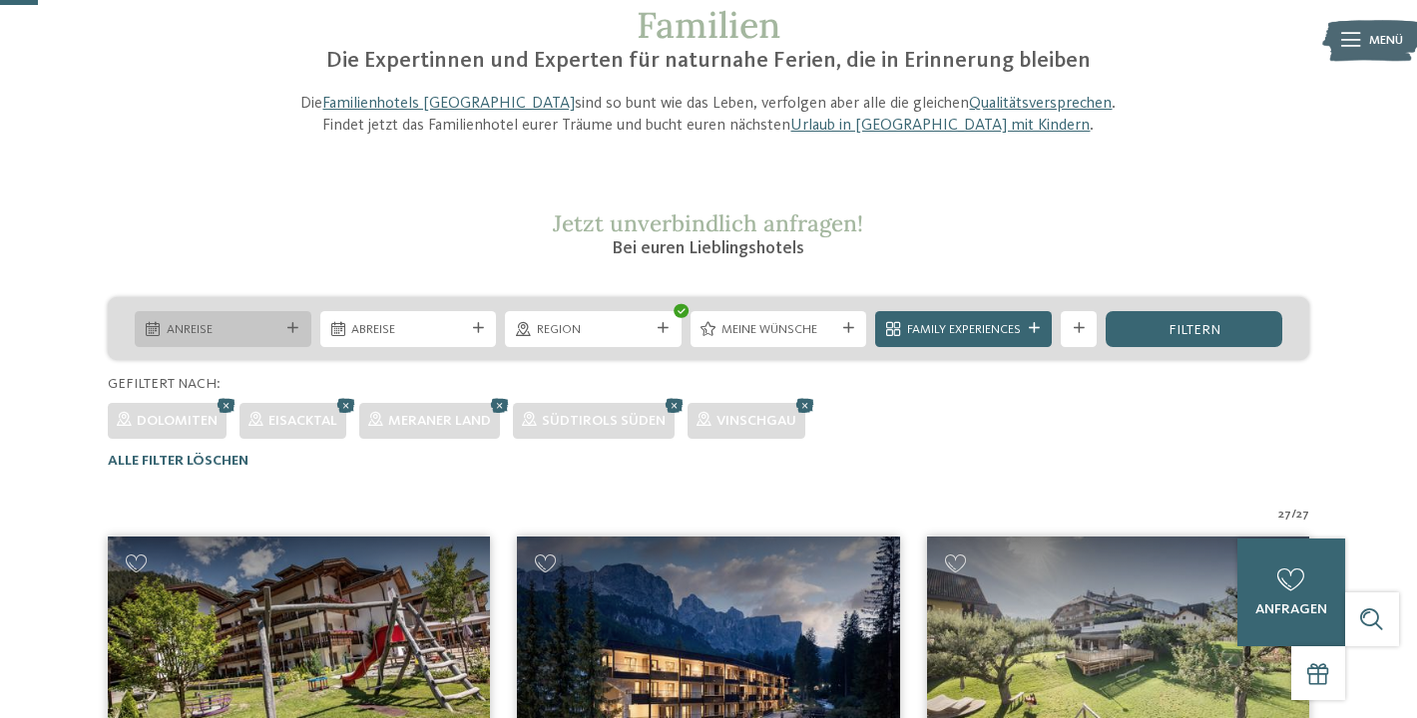
click at [222, 315] on div "Anreise" at bounding box center [223, 329] width 177 height 36
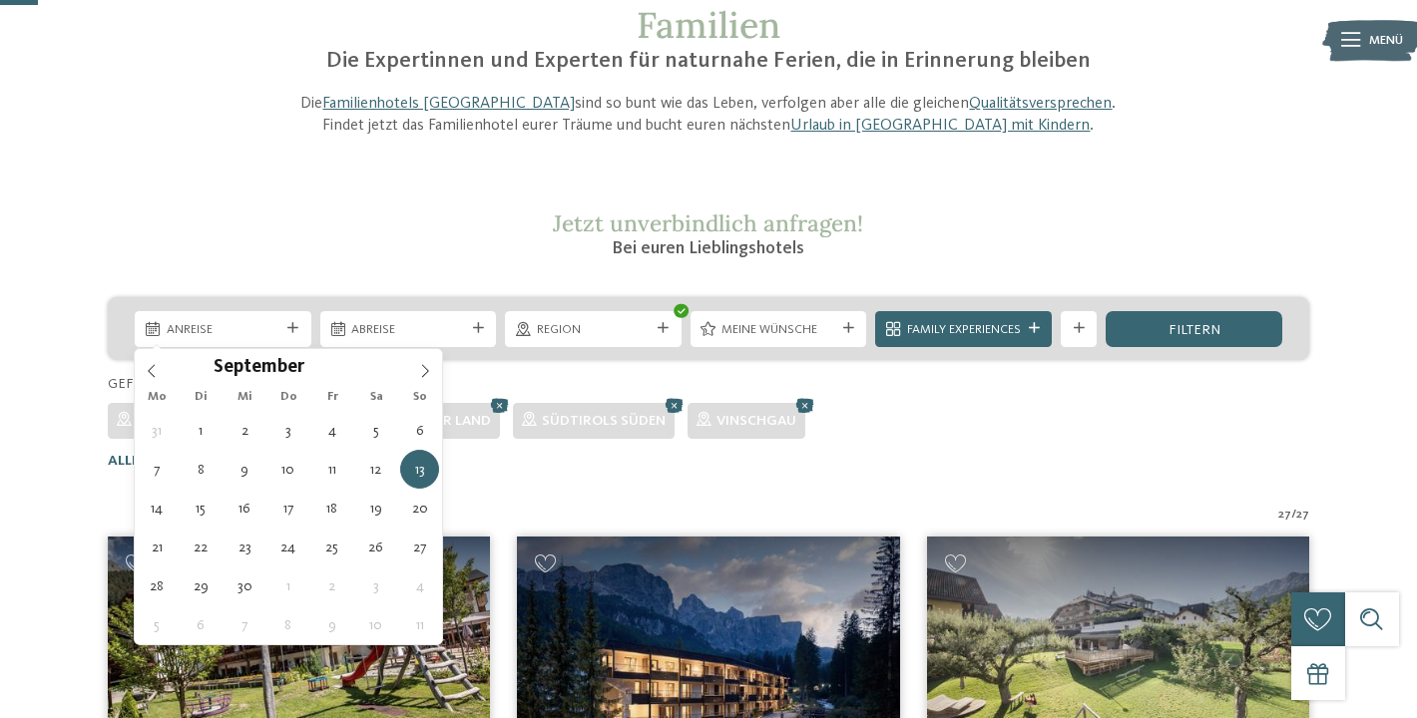
type div "13.09.2026"
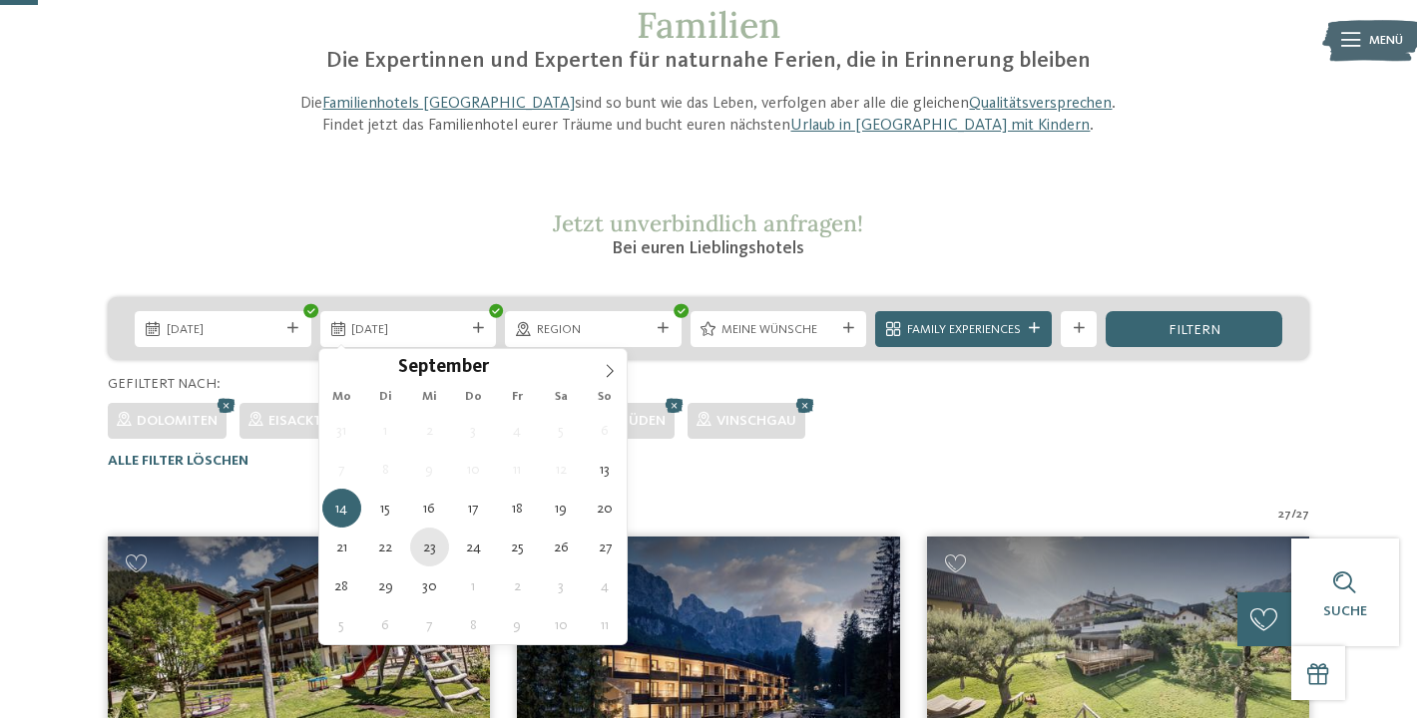
type div "23.09.2026"
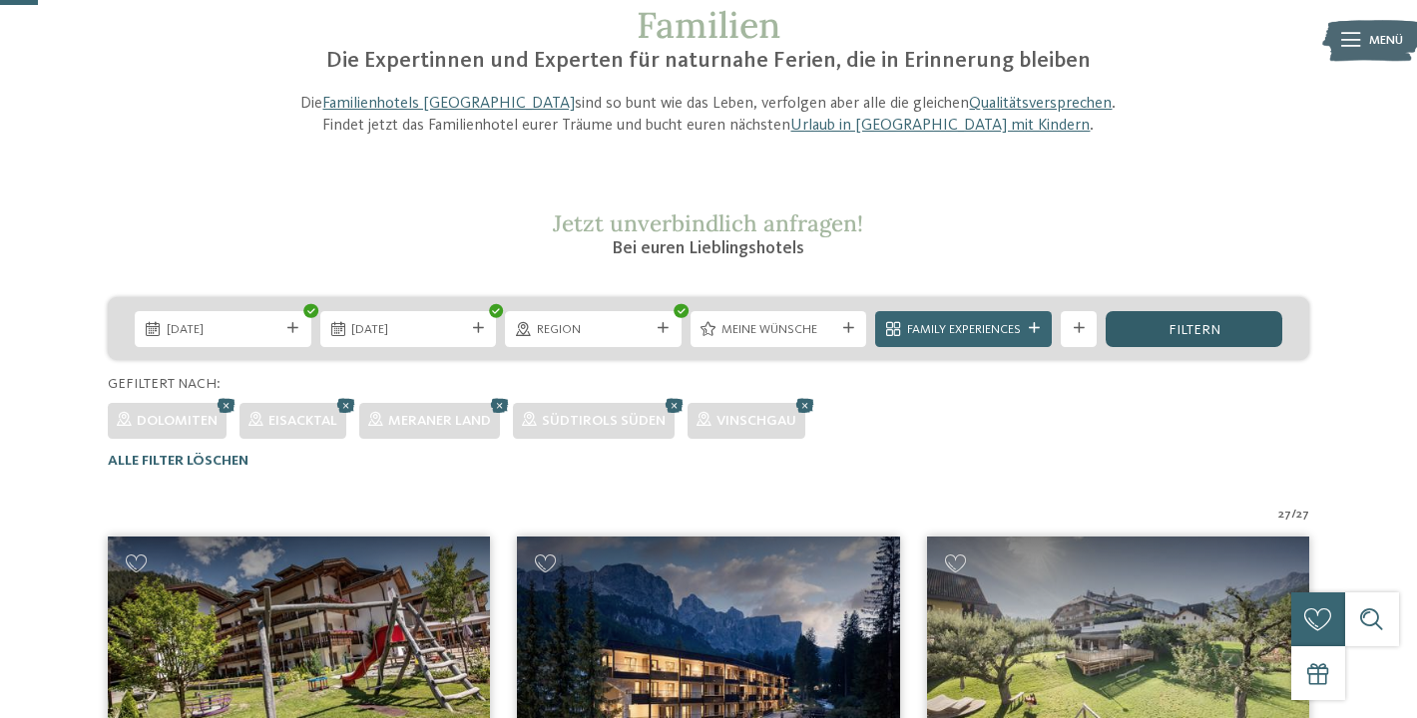
click at [1181, 323] on span "filtern" at bounding box center [1194, 330] width 52 height 14
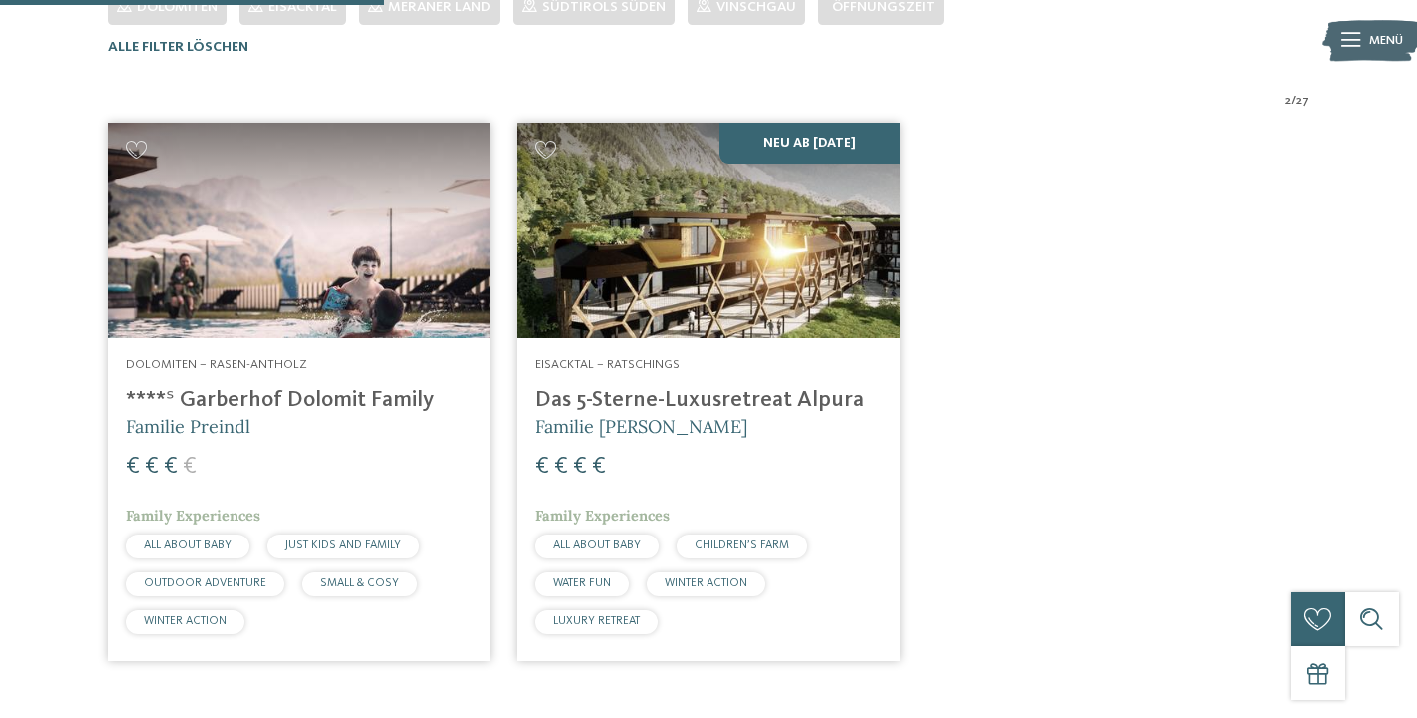
scroll to position [578, 0]
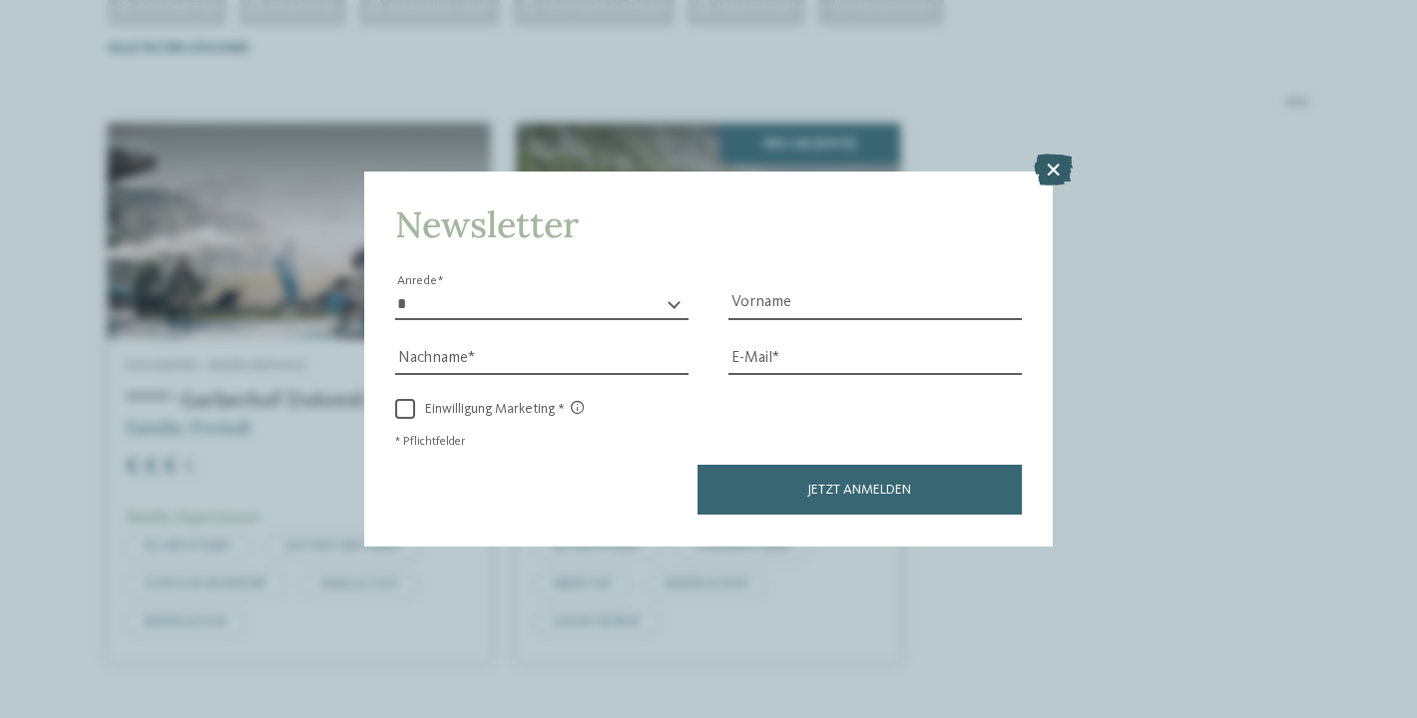
click at [1064, 166] on icon at bounding box center [1053, 171] width 39 height 32
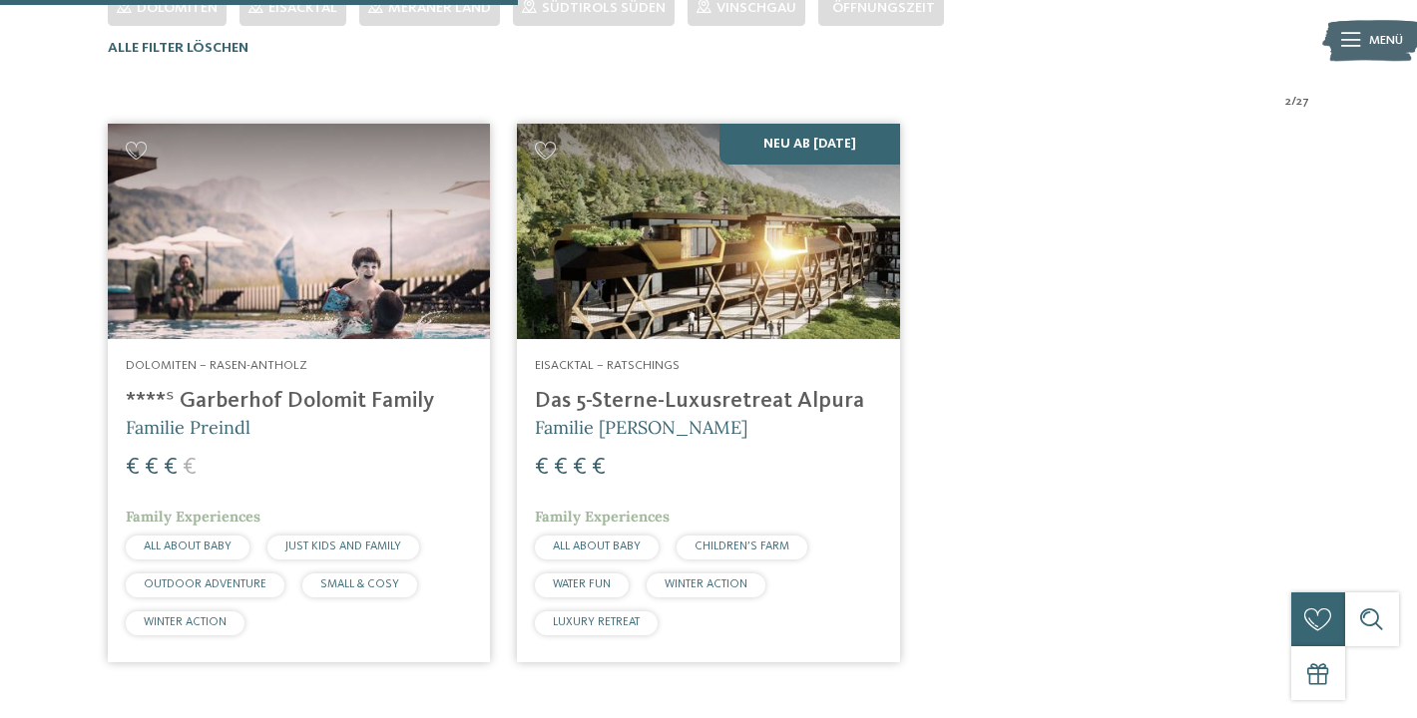
click at [325, 313] on img at bounding box center [299, 232] width 382 height 216
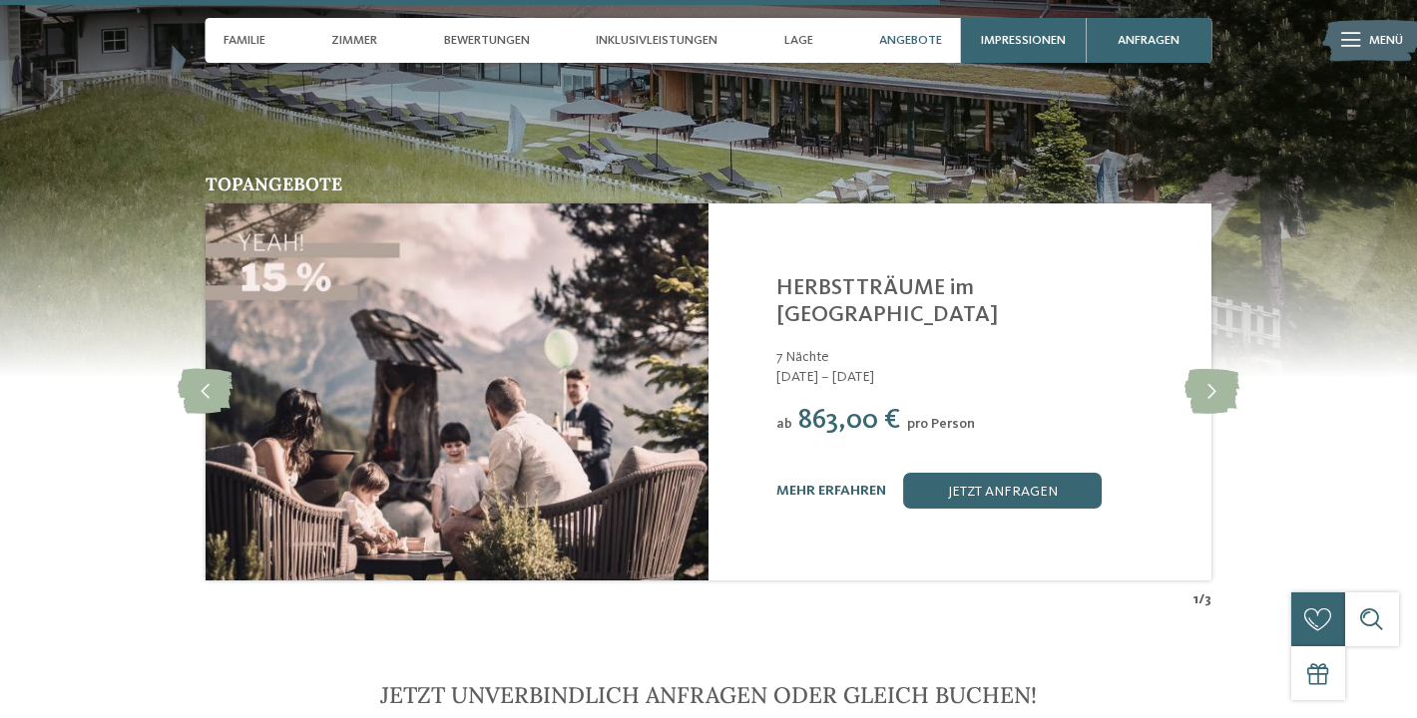
scroll to position [5081, 0]
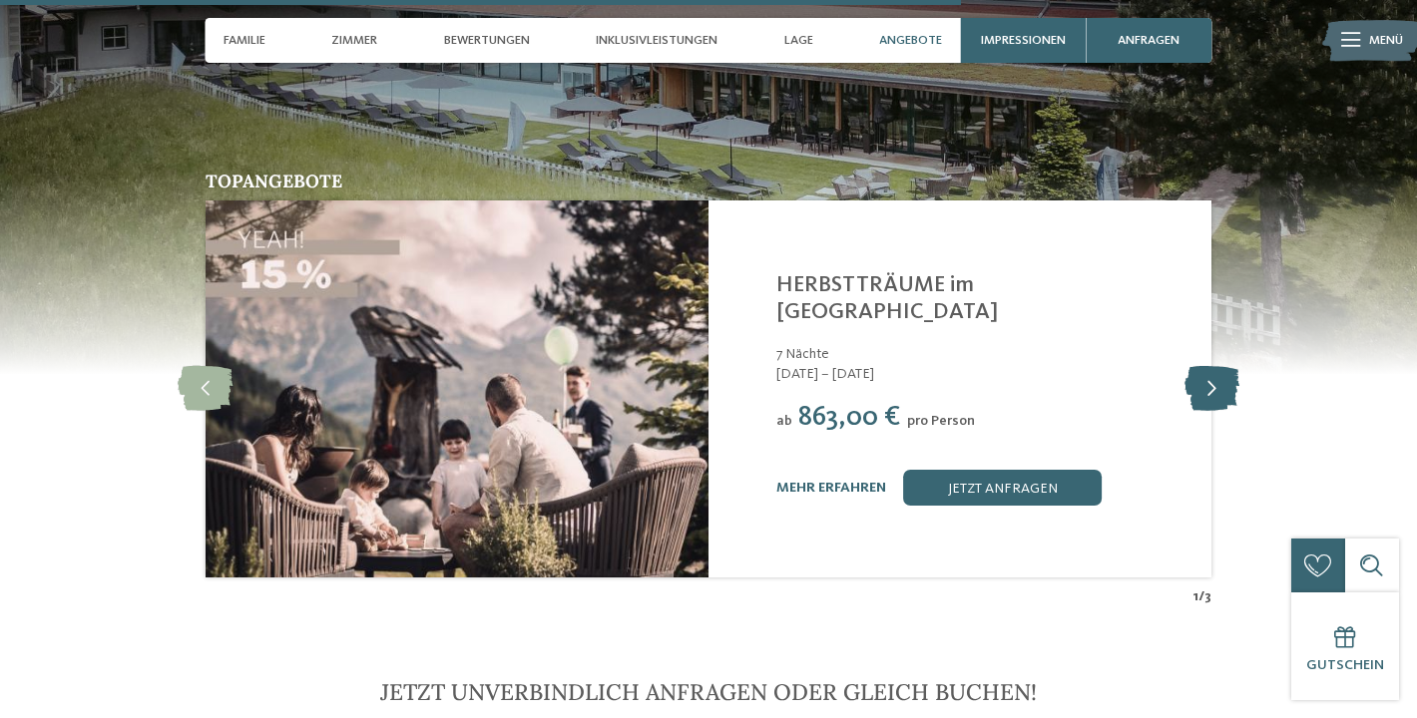
click at [1199, 379] on icon at bounding box center [1211, 388] width 55 height 45
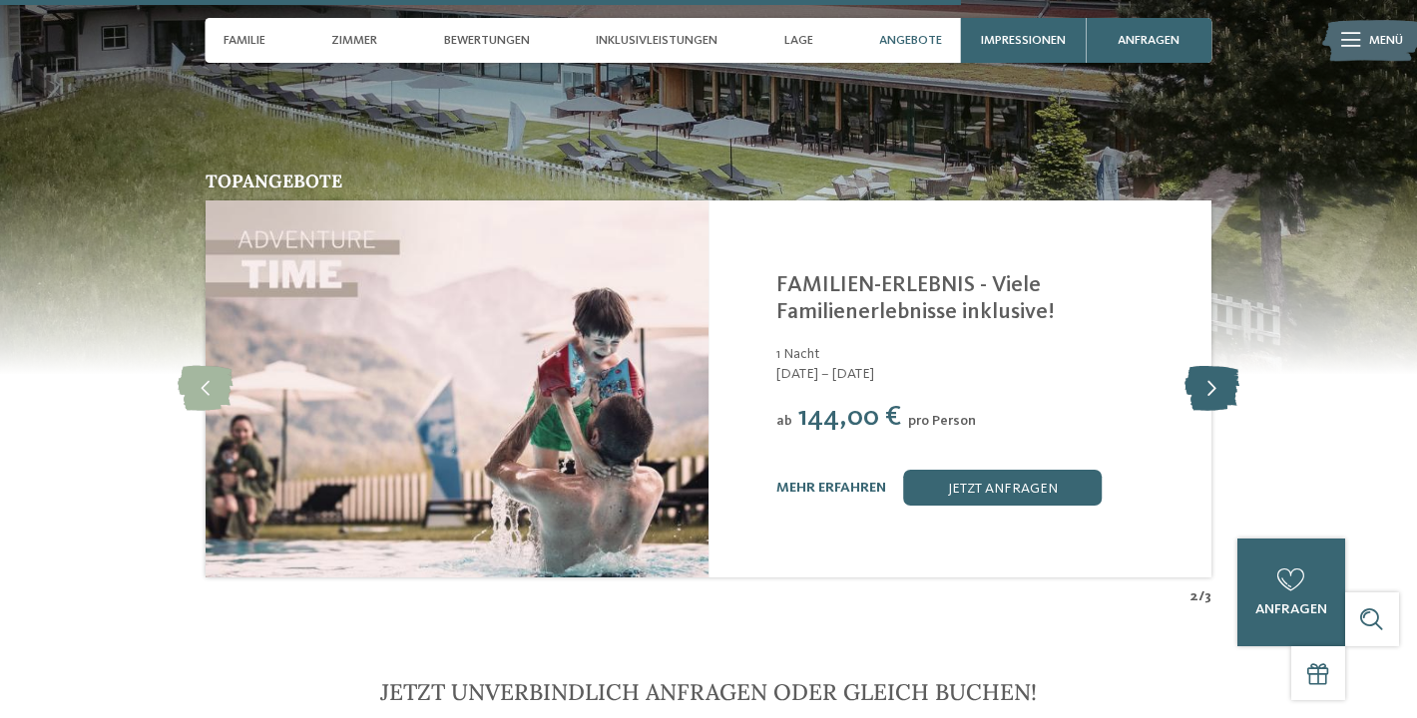
click at [1199, 379] on icon at bounding box center [1211, 388] width 55 height 45
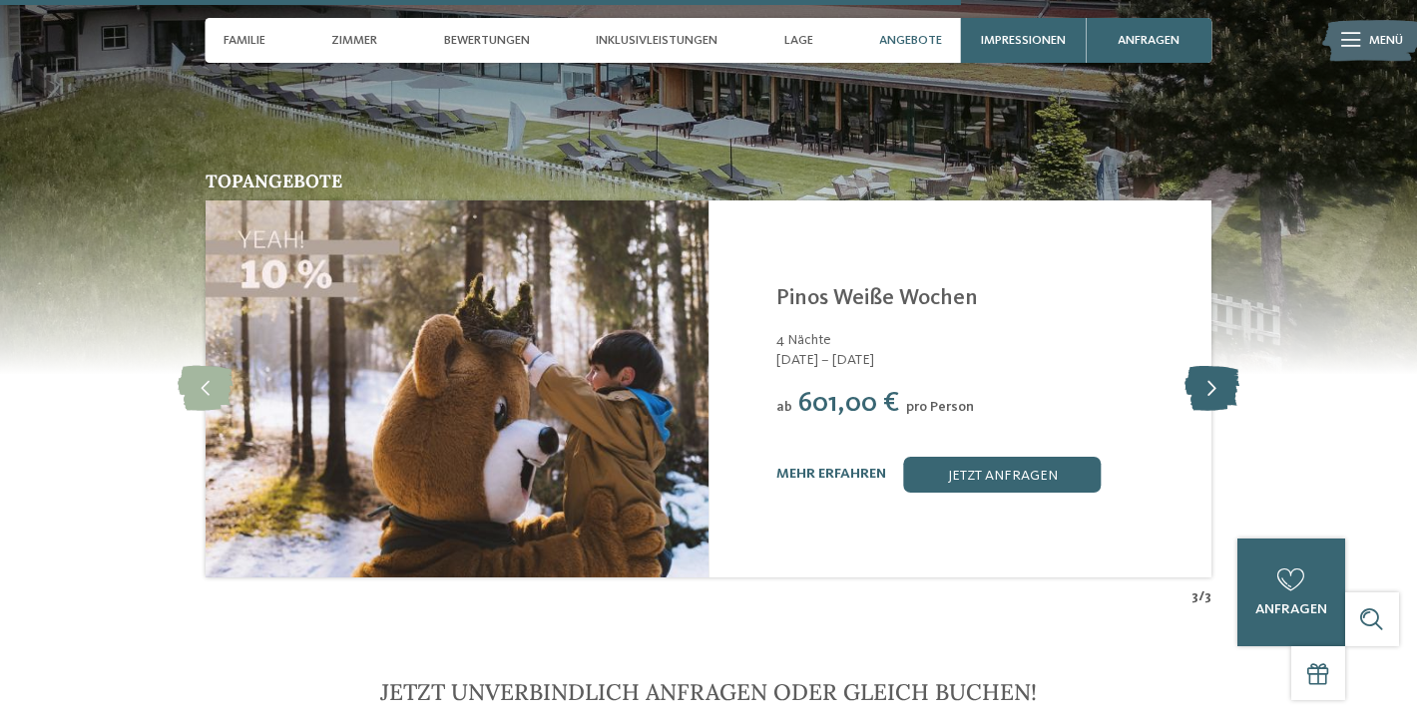
click at [1199, 379] on icon at bounding box center [1211, 388] width 55 height 45
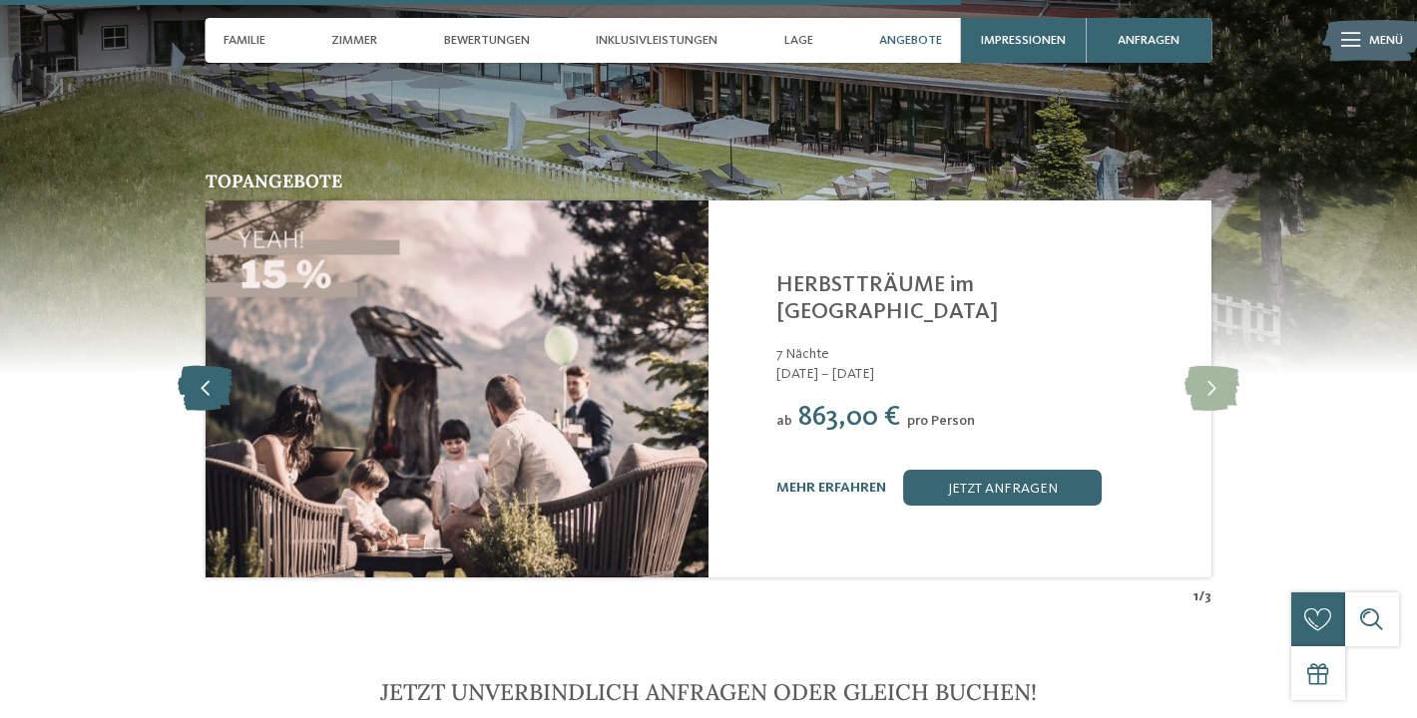
click at [196, 377] on icon at bounding box center [205, 388] width 55 height 45
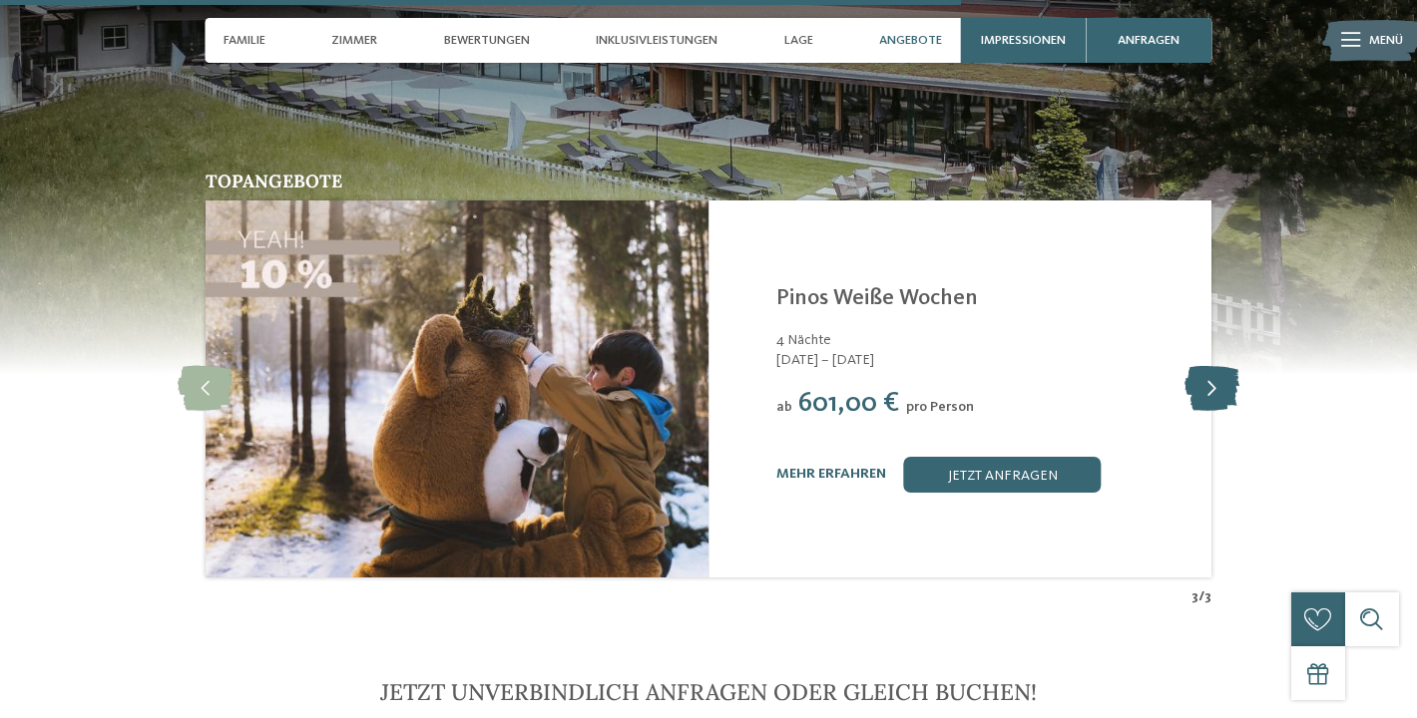
click at [1230, 366] on icon at bounding box center [1211, 388] width 55 height 45
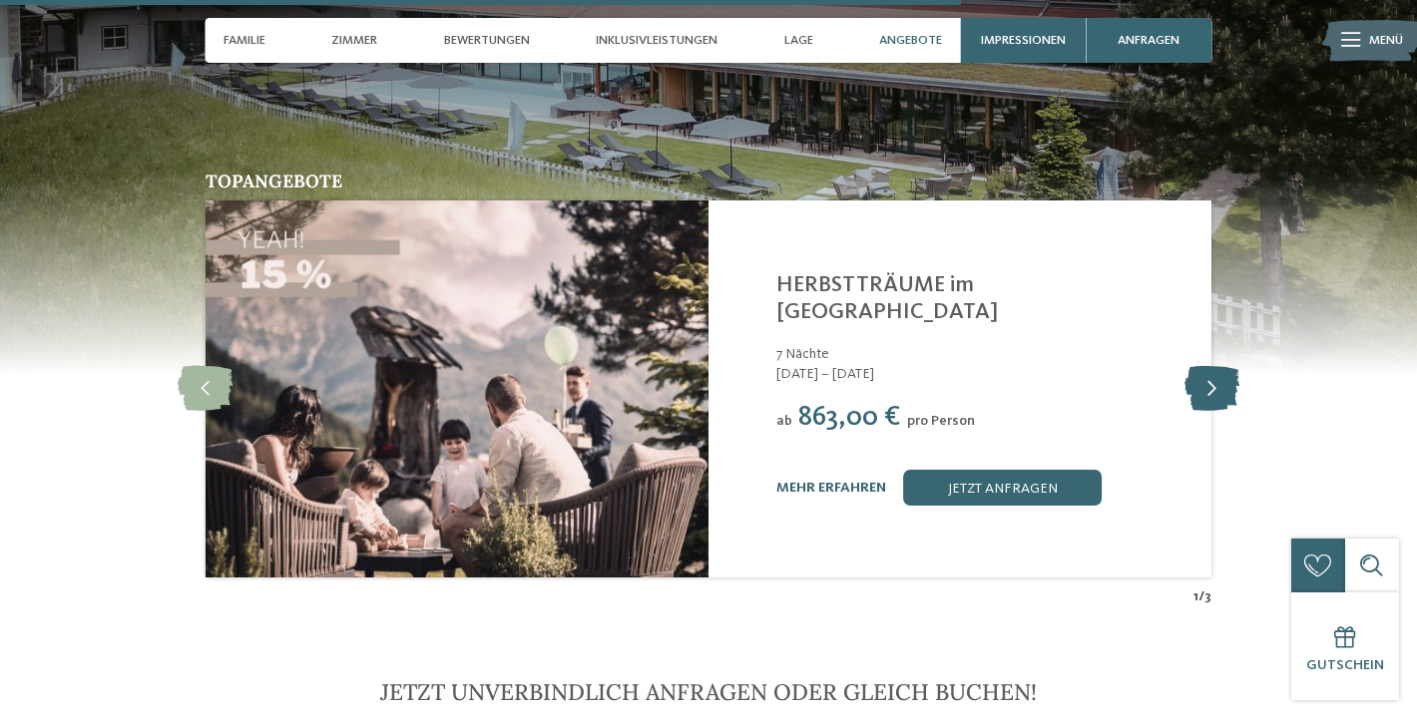
click at [1230, 366] on icon at bounding box center [1211, 388] width 55 height 45
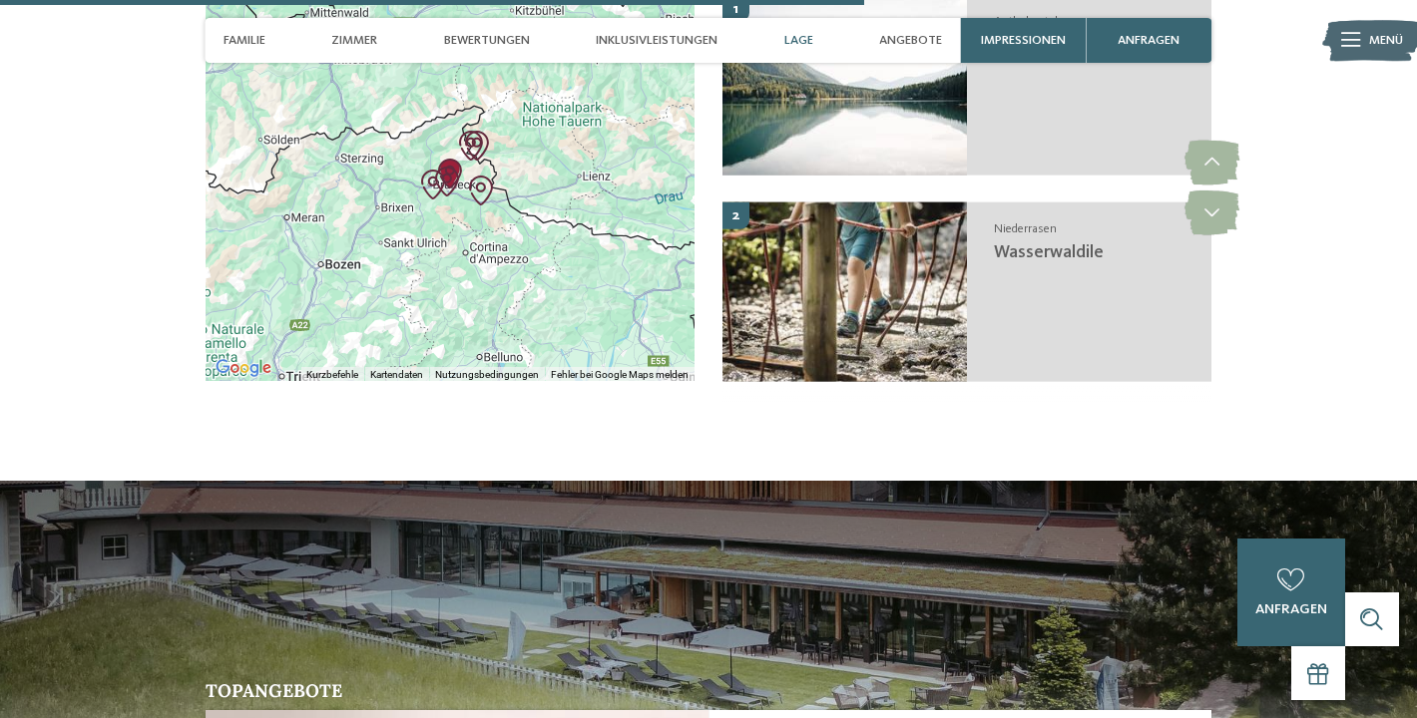
scroll to position [4354, 0]
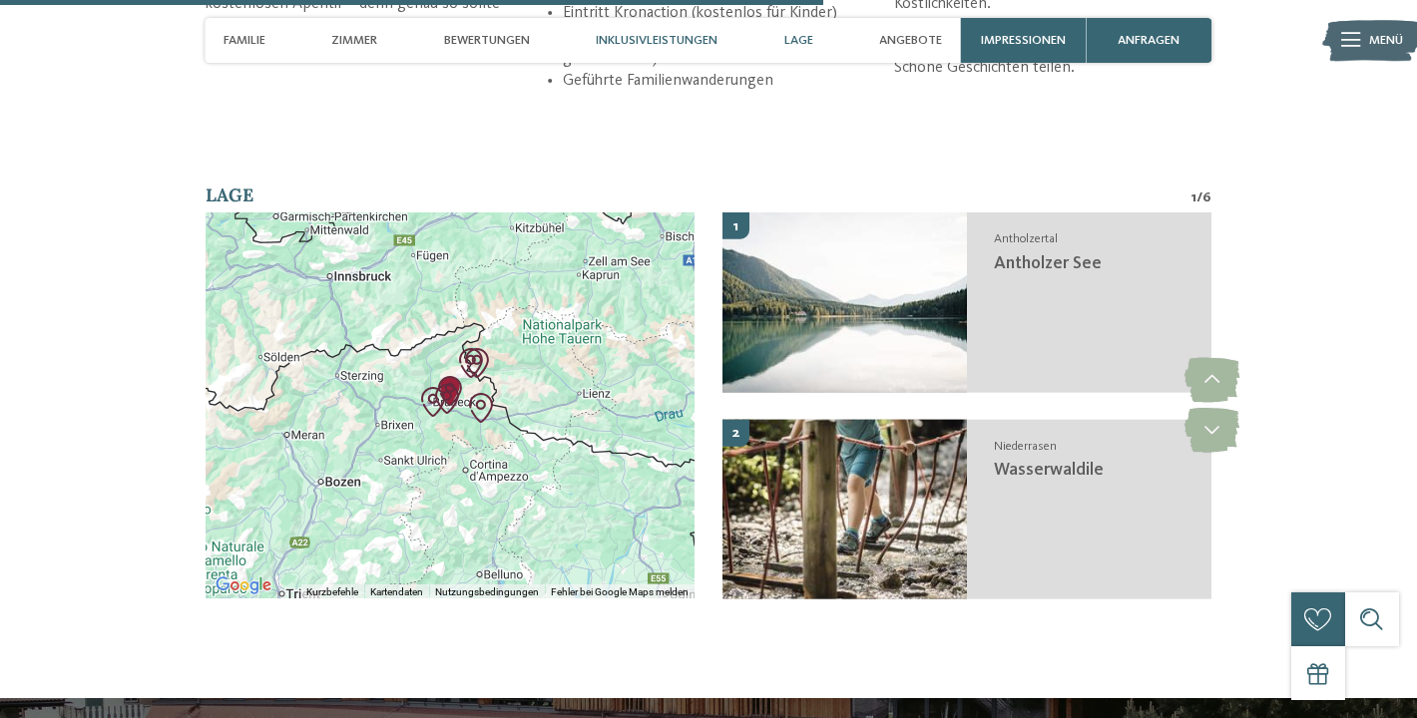
click at [659, 45] on span "Inklusivleistungen" at bounding box center [657, 40] width 122 height 15
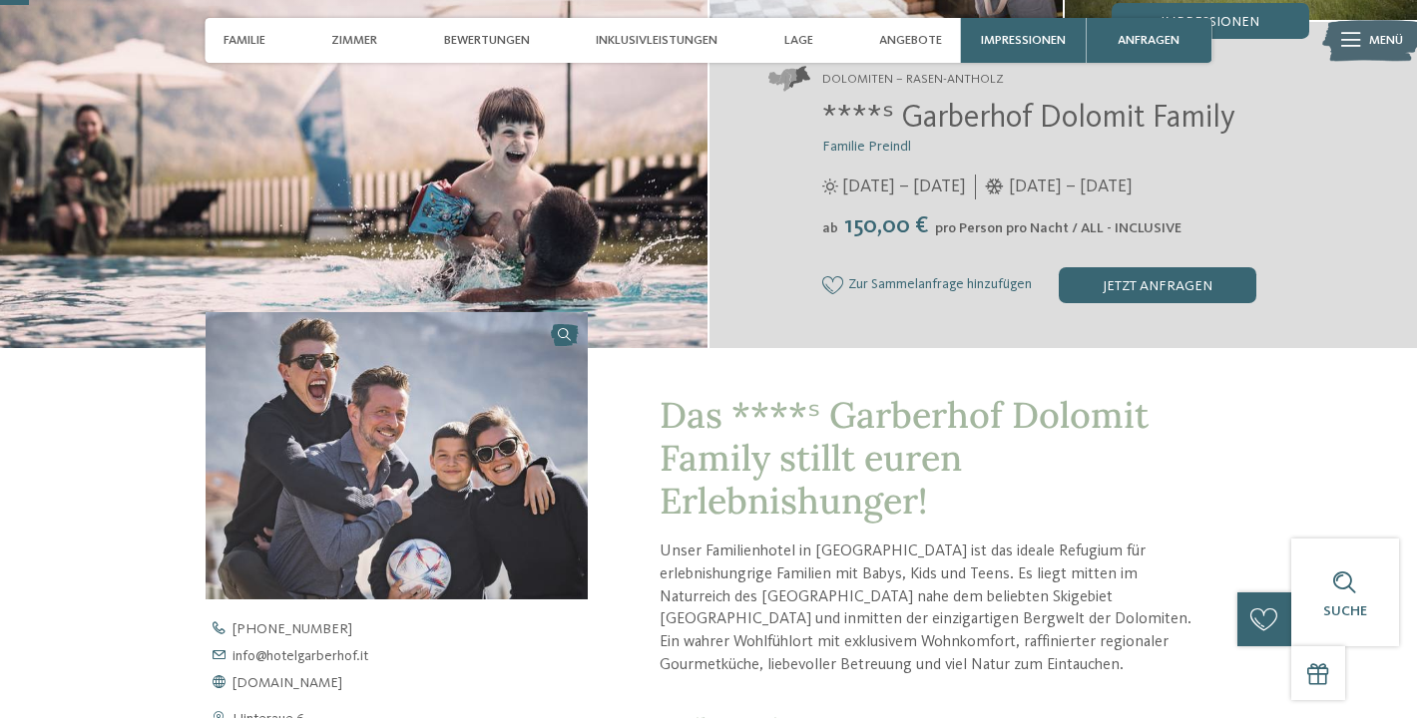
scroll to position [0, 0]
